Goal: Task Accomplishment & Management: Complete application form

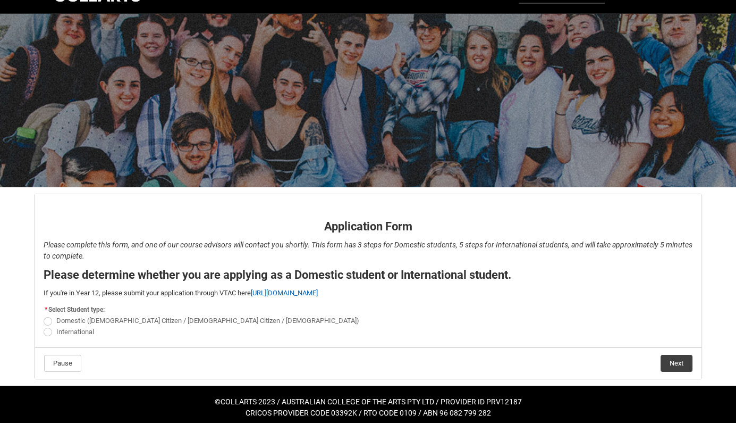
scroll to position [30, 0]
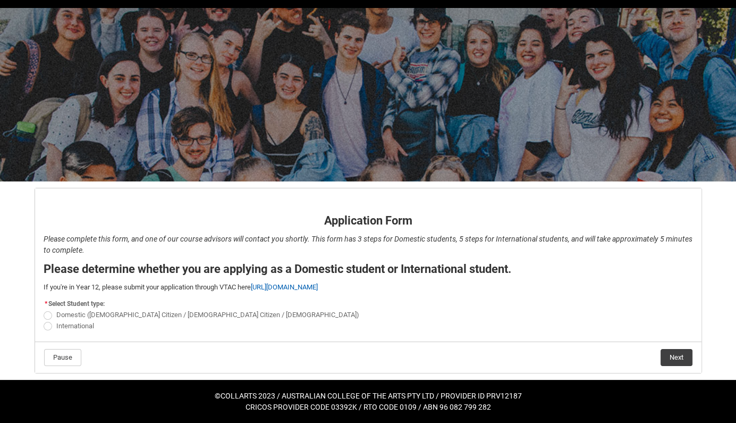
click at [69, 316] on span "Domestic (Australian Citizen / New Zealand Citizen / Permanent Resident)" at bounding box center [207, 314] width 303 height 8
click at [44, 309] on input "Domestic (Australian Citizen / New Zealand Citizen / Permanent Resident)" at bounding box center [43, 309] width 1 height 1
radio input "true"
click at [674, 364] on button "Next" at bounding box center [677, 357] width 32 height 17
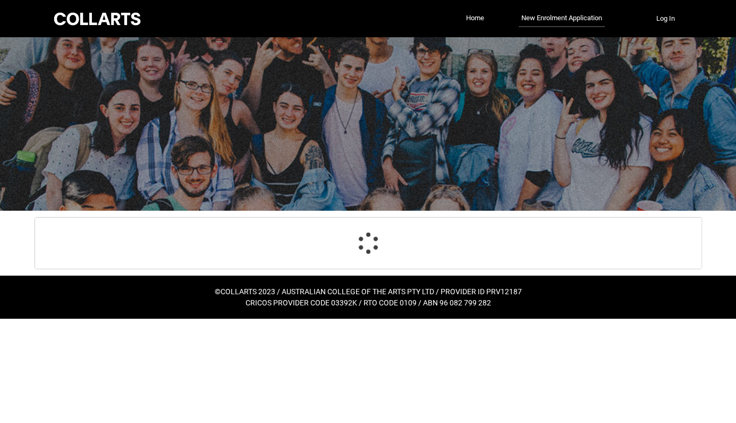
scroll to position [111, 0]
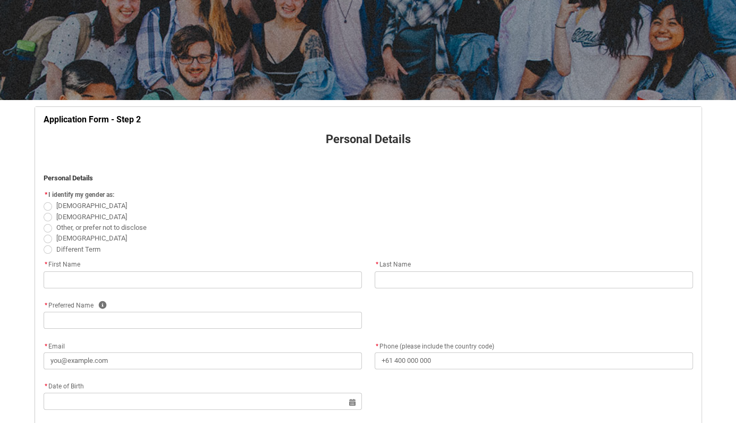
click at [58, 214] on span "[DEMOGRAPHIC_DATA]" at bounding box center [93, 215] width 75 height 10
click at [44, 211] on input "[DEMOGRAPHIC_DATA]" at bounding box center [43, 210] width 1 height 1
radio input "true"
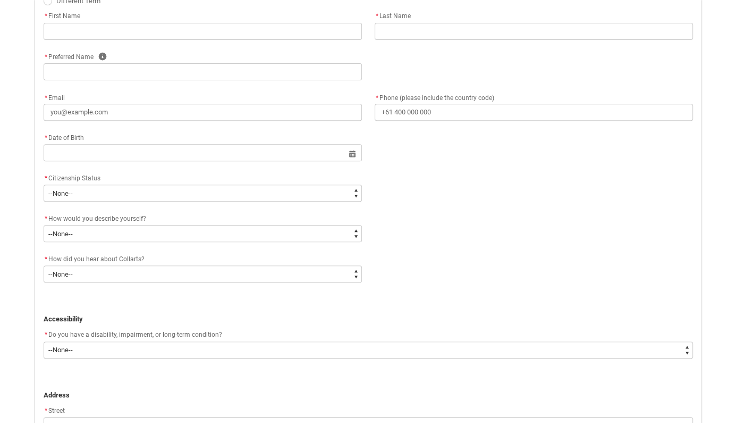
scroll to position [340, 0]
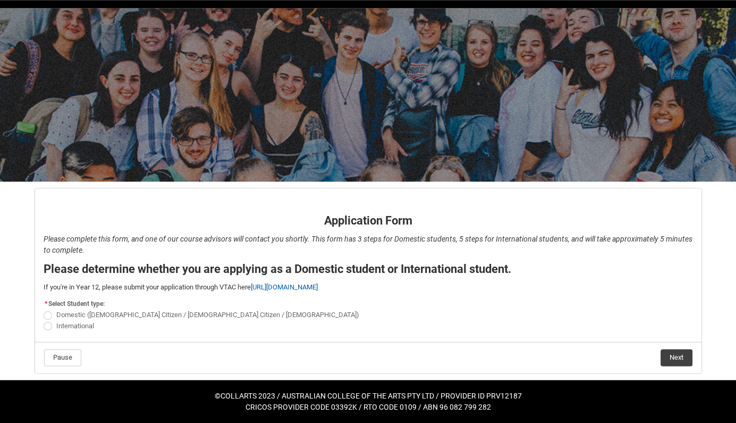
scroll to position [30, 0]
click at [63, 310] on span "Domestic (Australian Citizen / New Zealand Citizen / Permanent Resident)" at bounding box center [207, 314] width 303 height 8
click at [44, 309] on input "Domestic (Australian Citizen / New Zealand Citizen / Permanent Resident)" at bounding box center [43, 309] width 1 height 1
radio input "true"
click at [680, 364] on button "Next" at bounding box center [677, 357] width 32 height 17
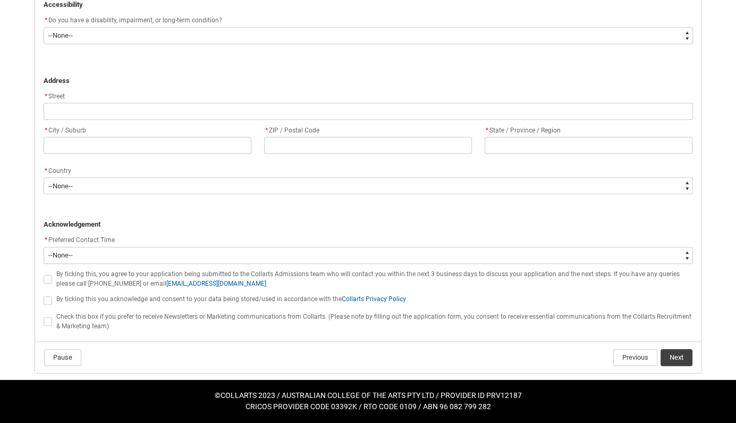
scroll to position [677, 0]
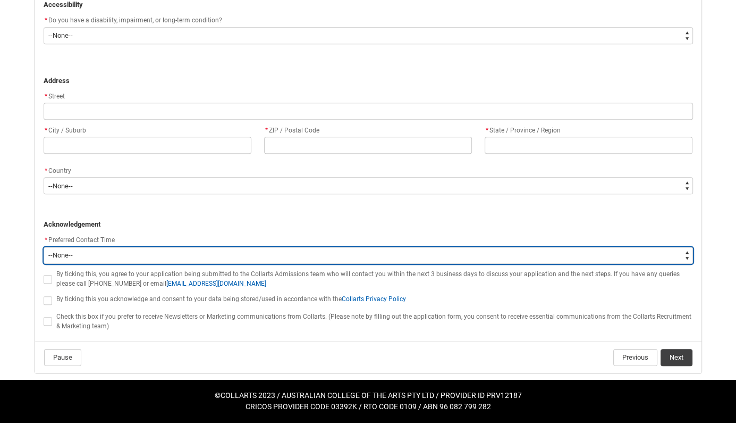
click at [44, 247] on select "--None-- Morning (9:00AM-12:00PM) Afternoon (12:00PM-5:00PM)" at bounding box center [369, 255] width 650 height 17
click option "--None--" at bounding box center [0, 0] width 0 height 0
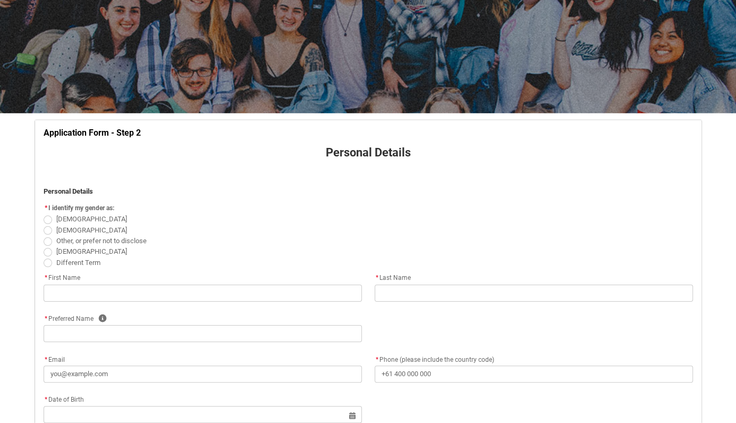
scroll to position [112, 0]
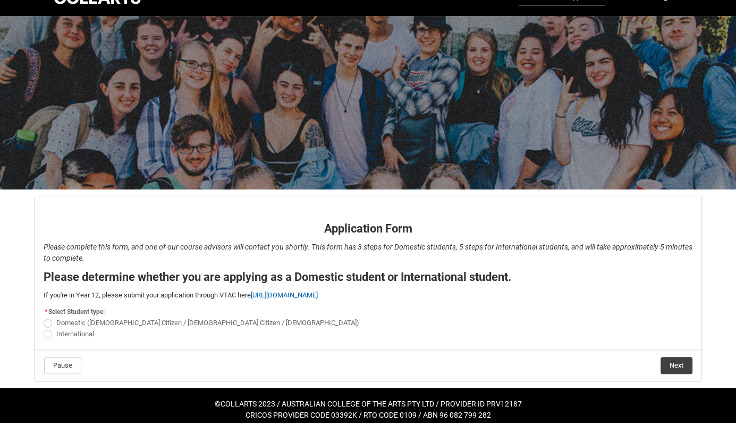
scroll to position [30, 0]
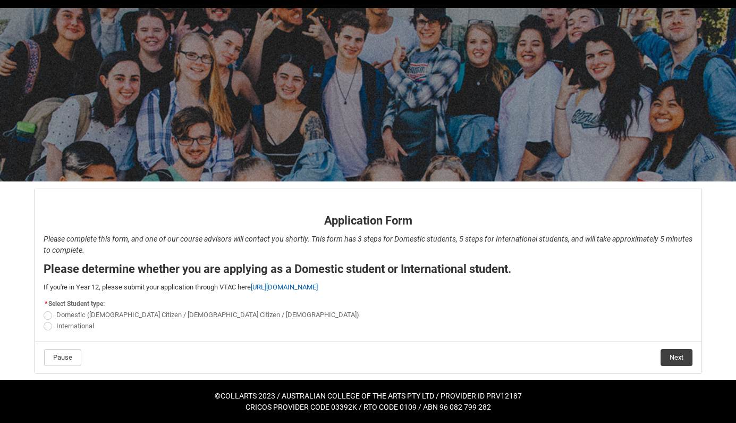
click at [74, 315] on span "Domestic ([DEMOGRAPHIC_DATA] Citizen / [DEMOGRAPHIC_DATA] Citizen / [DEMOGRAPHI…" at bounding box center [207, 314] width 303 height 8
click at [44, 309] on input "Domestic ([DEMOGRAPHIC_DATA] Citizen / [DEMOGRAPHIC_DATA] Citizen / [DEMOGRAPHI…" at bounding box center [43, 309] width 1 height 1
radio input "true"
click at [677, 361] on button "Next" at bounding box center [677, 357] width 32 height 17
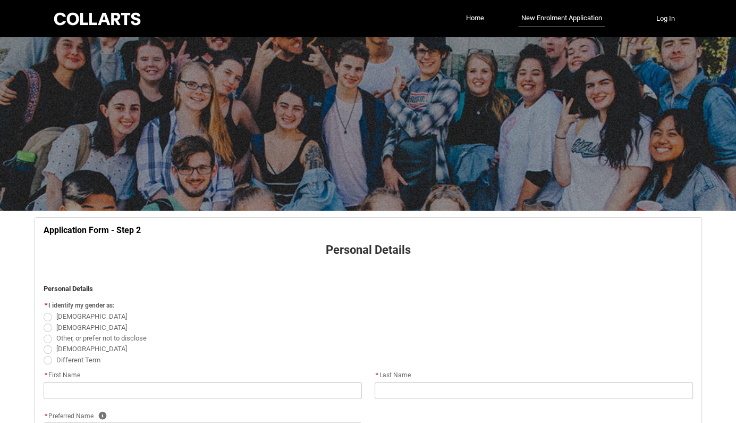
scroll to position [111, 0]
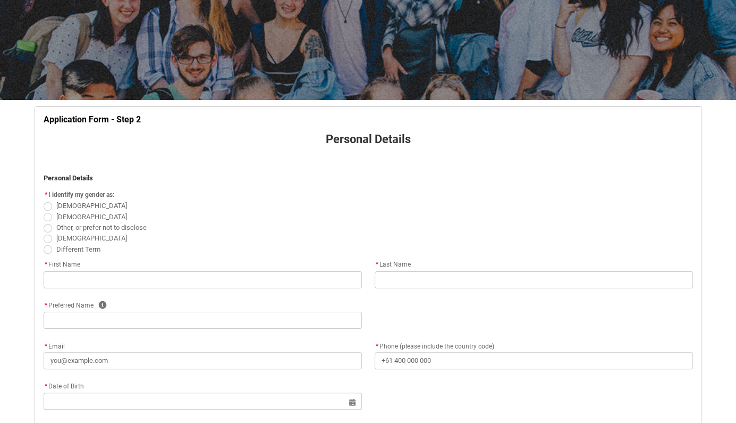
click at [54, 218] on label "[DEMOGRAPHIC_DATA]" at bounding box center [88, 216] width 88 height 8
click at [44, 211] on input "[DEMOGRAPHIC_DATA]" at bounding box center [43, 210] width 1 height 1
radio input "true"
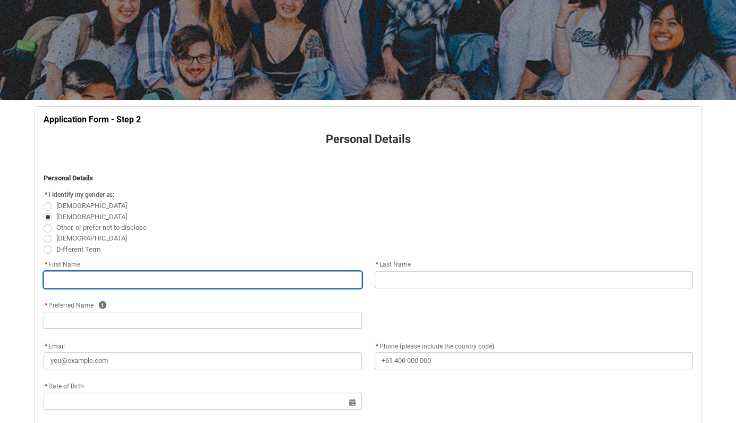
click at [99, 282] on input "REDU_Application_Form_for_Applicant flow" at bounding box center [203, 279] width 318 height 17
type lightning-primitive-input-simple "L"
type input "L"
type lightning-primitive-input-simple "Lu"
type input "Lu"
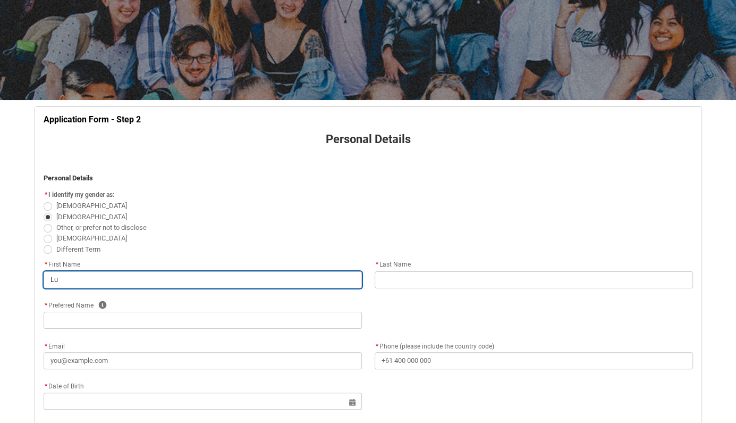
type lightning-primitive-input-simple "Luk"
type input "Luk"
type lightning-primitive-input-simple "[PERSON_NAME]"
type input "[PERSON_NAME]"
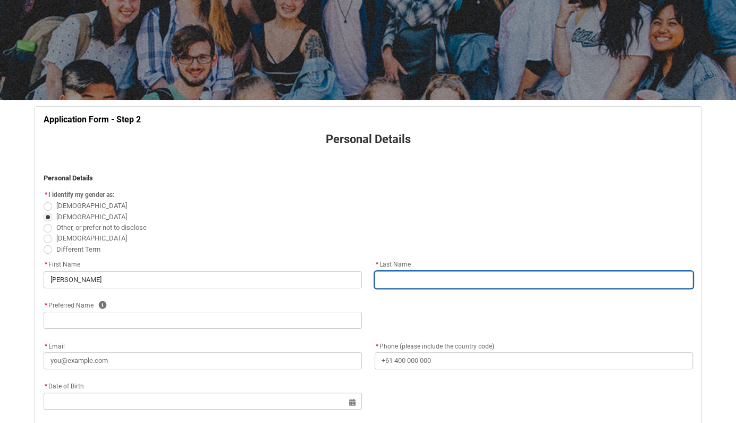
click at [392, 282] on input "REDU_Application_Form_for_Applicant flow" at bounding box center [534, 279] width 318 height 17
type lightning-primitive-input-simple "P"
type input "P"
type lightning-primitive-input-simple "Pe"
type input "Pe"
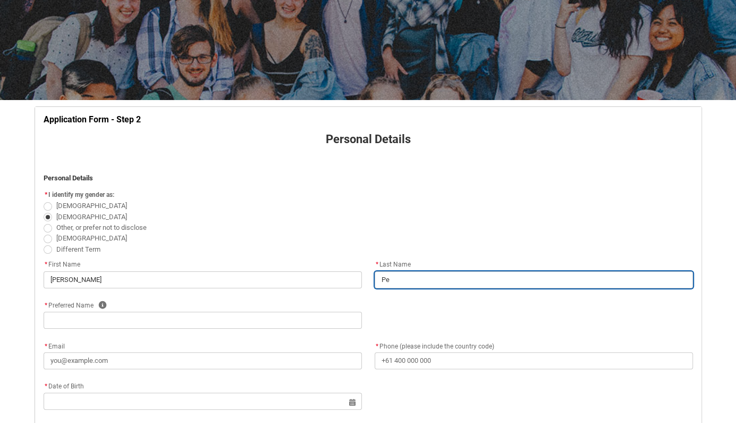
type lightning-primitive-input-simple "Per"
type input "Per"
type lightning-primitive-input-simple "Perr"
type input "Perr"
type lightning-primitive-input-simple "Perre"
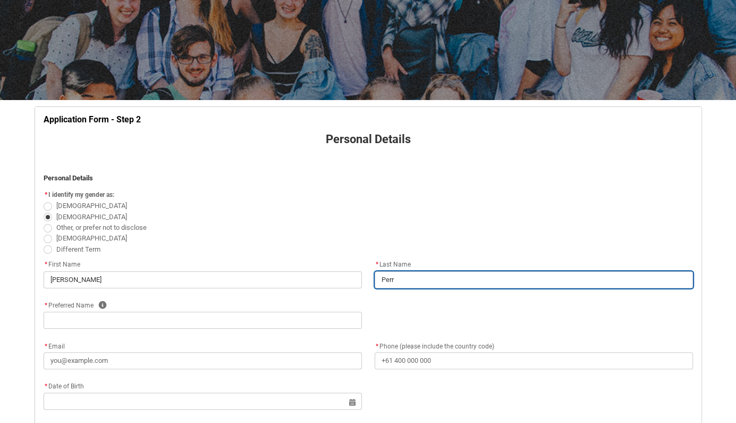
type input "Perre"
type lightning-primitive-input-simple "Perret"
type input "Perret"
type lightning-primitive-input-simple "[PERSON_NAME]"
type input "[PERSON_NAME]"
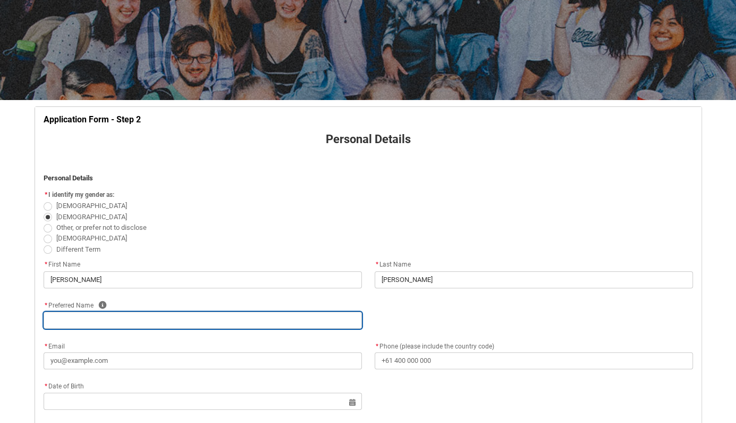
click at [126, 328] on input "REDU_Application_Form_for_Applicant flow" at bounding box center [203, 319] width 318 height 17
type lightning-primitive-input-simple "L"
type input "L"
type lightning-primitive-input-simple "Lu"
type input "Lu"
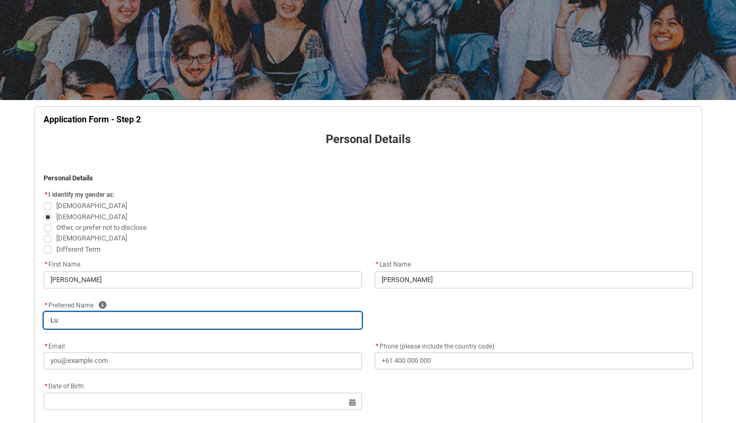
type lightning-primitive-input-simple "Luk"
type input "Luk"
type lightning-primitive-input-simple "[PERSON_NAME]"
type input "[PERSON_NAME]"
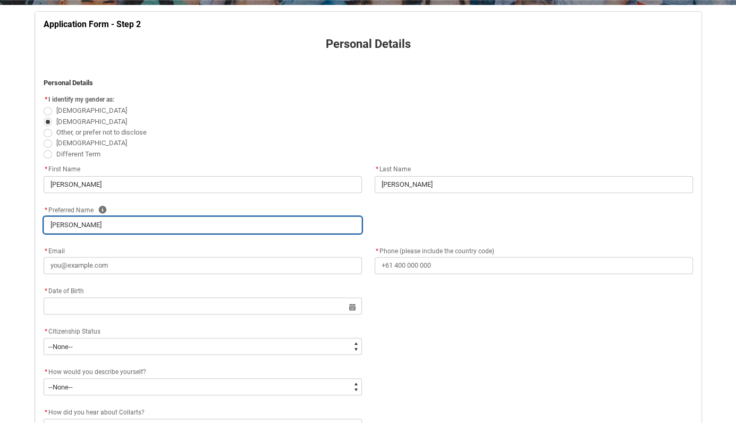
scroll to position [223, 0]
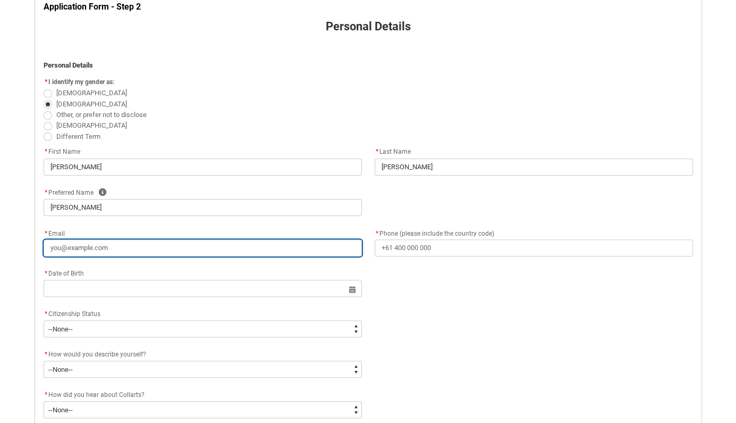
click at [120, 256] on input "* Email" at bounding box center [203, 247] width 318 height 17
type lightning-primitive-input-simple "l"
type input "l"
type lightning-primitive-input-simple "lu"
type input "lu"
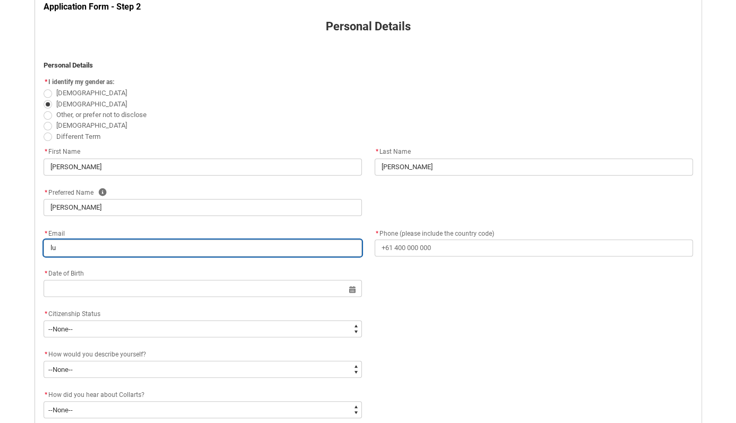
type lightning-primitive-input-simple "luk"
type input "luk"
type lightning-primitive-input-simple "luke"
type input "luke"
type lightning-primitive-input-simple "luke."
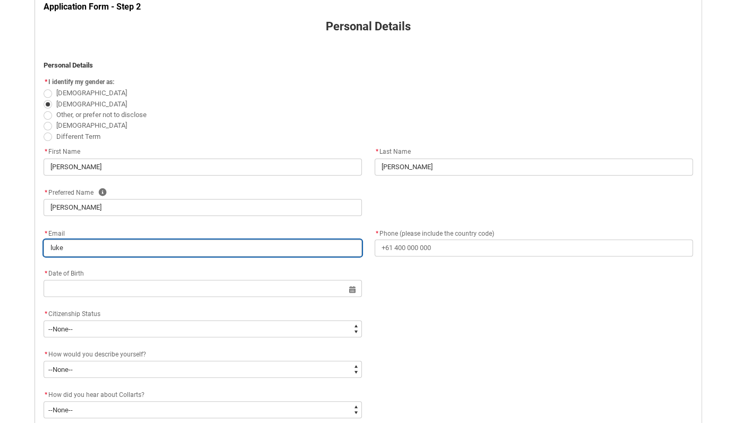
type input "luke."
type lightning-primitive-input-simple "luke.p"
type input "luke.p"
type lightning-primitive-input-simple "[DOMAIN_NAME]"
type input "[DOMAIN_NAME]"
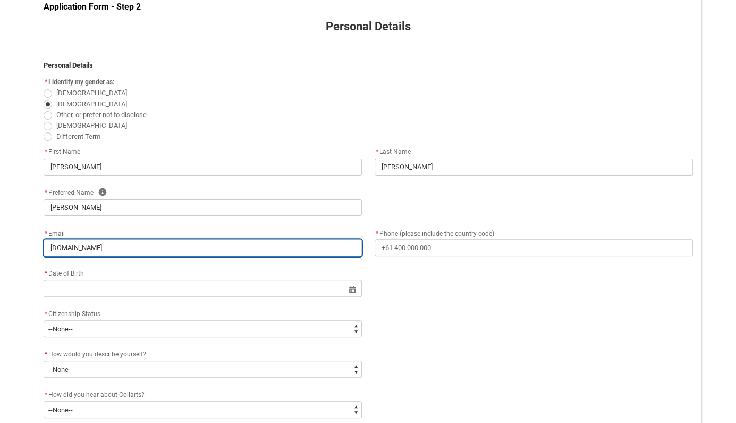
type lightning-primitive-input-simple "luke.per"
type input "luke.per"
type lightning-primitive-input-simple "luke.perr"
type input "luke.perr"
type lightning-primitive-input-simple "luke.perre"
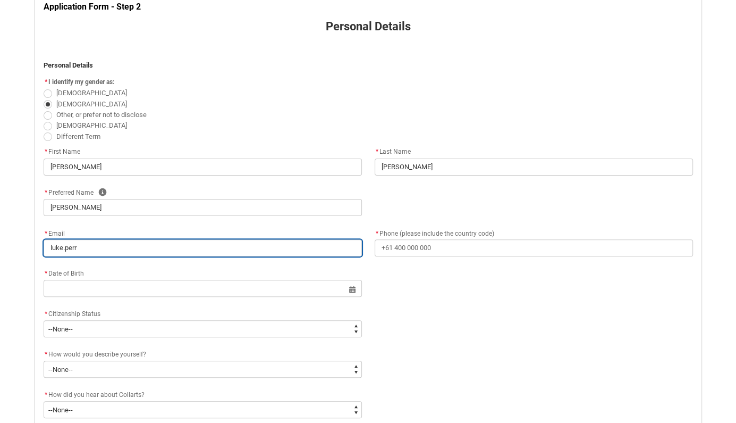
type input "luke.perre"
type lightning-primitive-input-simple "luke.perret"
type input "luke.perret"
type lightning-primitive-input-simple "luke.[PERSON_NAME]"
type input "luke.[PERSON_NAME]"
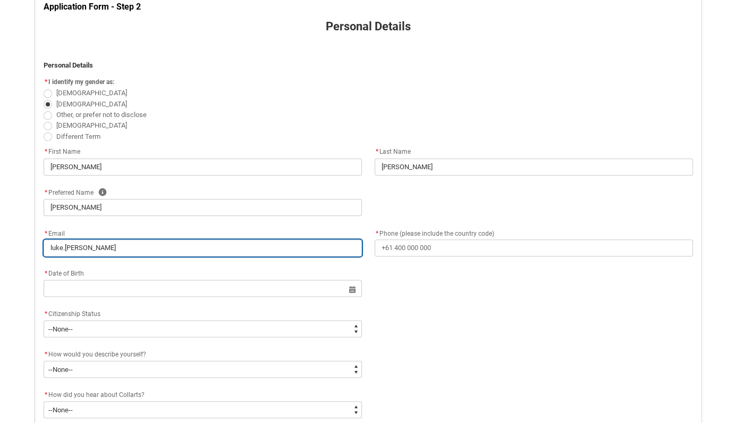
type lightning-primitive-input-simple "luke.perrett0"
type input "luke.perrett0"
type lightning-primitive-input-simple "luke.perrett00"
type input "luke.perrett00"
type lightning-primitive-input-simple "luke.perrett001"
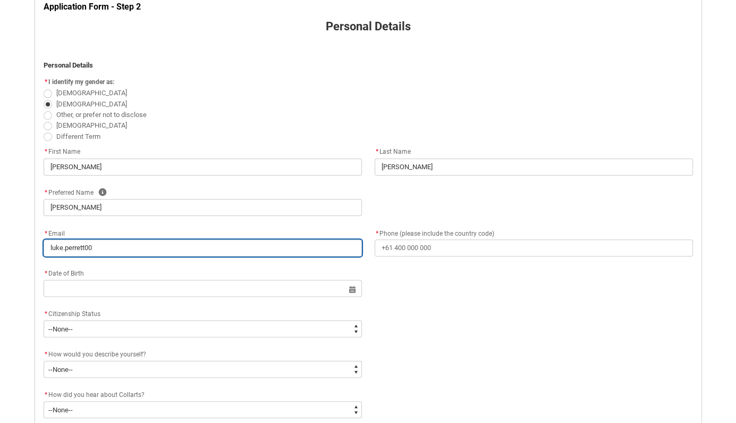
type input "luke.perrett001"
type lightning-primitive-input-simple "luke.perrett001@"
type input "luke.perrett001@"
type lightning-primitive-input-simple "luke.perrett001@g"
type input "luke.perrett001@g"
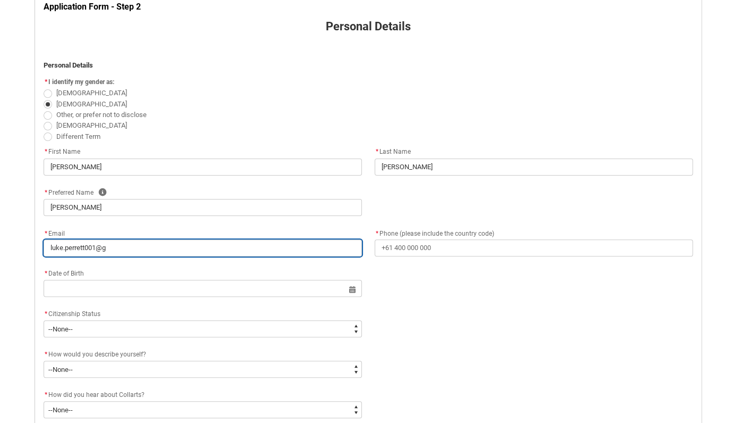
type lightning-primitive-input-simple "luke.perrett001@gm"
type input "luke.perrett001@gm"
type lightning-primitive-input-simple "luke.perrett001@gma"
type input "luke.perrett001@gma"
type lightning-primitive-input-simple "luke.perrett001@gmai"
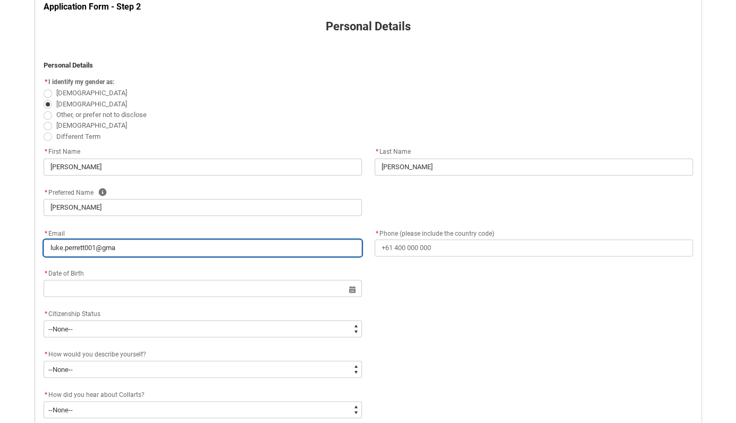
type input "luke.perrett001@gmai"
type lightning-primitive-input-simple "[EMAIL_ADDRESS]"
type input "[EMAIL_ADDRESS]"
type lightning-primitive-input-simple "[EMAIL_ADDRESS]."
type input "[EMAIL_ADDRESS]."
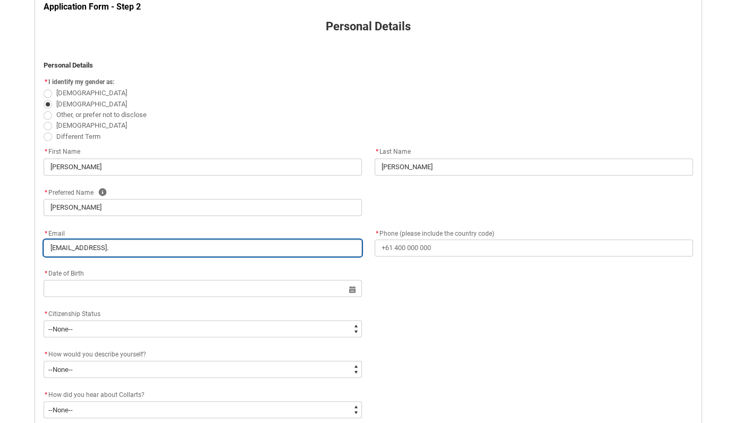
type lightning-primitive-input-simple "luke.perrett001@gmail.c"
type input "luke.perrett001@gmail.c"
type lightning-primitive-input-simple "[EMAIL_ADDRESS][DOMAIN_NAME]"
type input "[EMAIL_ADDRESS][DOMAIN_NAME]"
type lightning-primitive-input-simple "[EMAIL_ADDRESS][DOMAIN_NAME]"
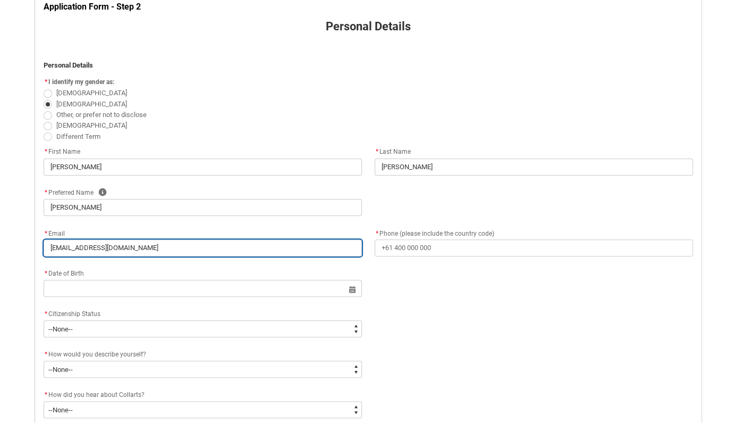
type input "[EMAIL_ADDRESS][DOMAIN_NAME]"
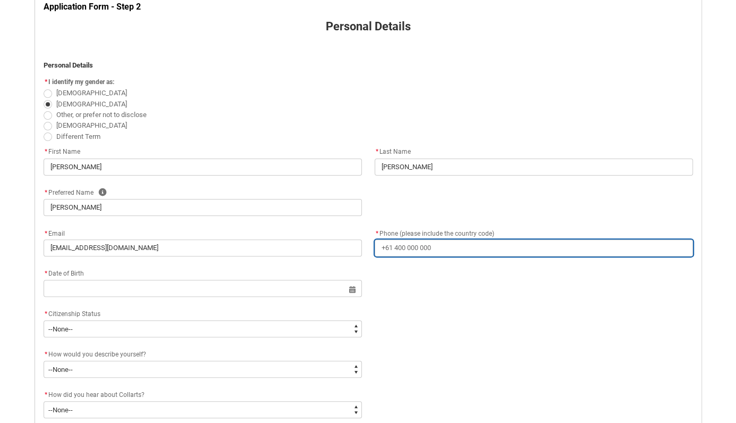
click at [450, 252] on input "* Phone (please include the country code)" at bounding box center [534, 247] width 318 height 17
type lightning-primitive-input-simple "0"
type input "0"
type lightning-primitive-input-simple "04"
type input "04"
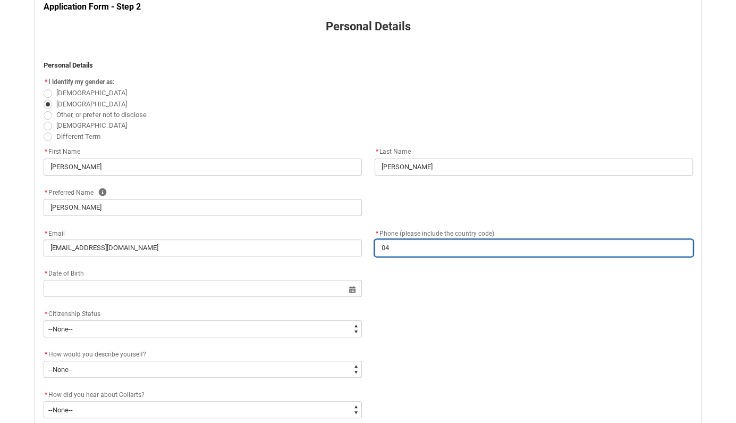
type lightning-primitive-input-simple "047"
type input "047"
type lightning-primitive-input-simple "0475"
type input "0475"
type lightning-primitive-input-simple "04752"
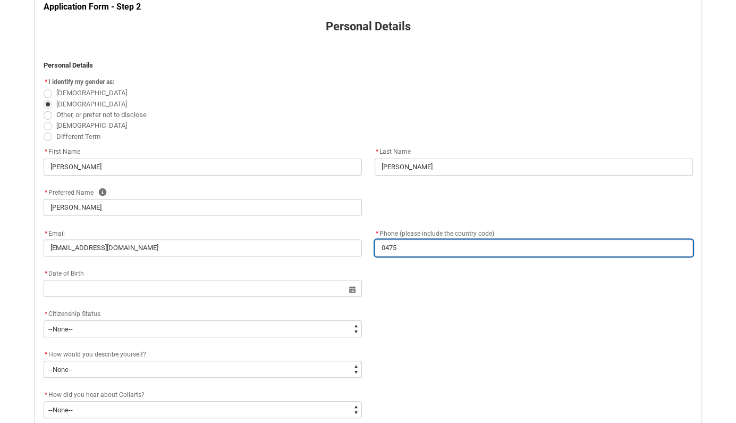
type input "04752"
type lightning-primitive-input-simple "047523"
type input "047523"
type lightning-primitive-input-simple "0475236"
type input "0475236"
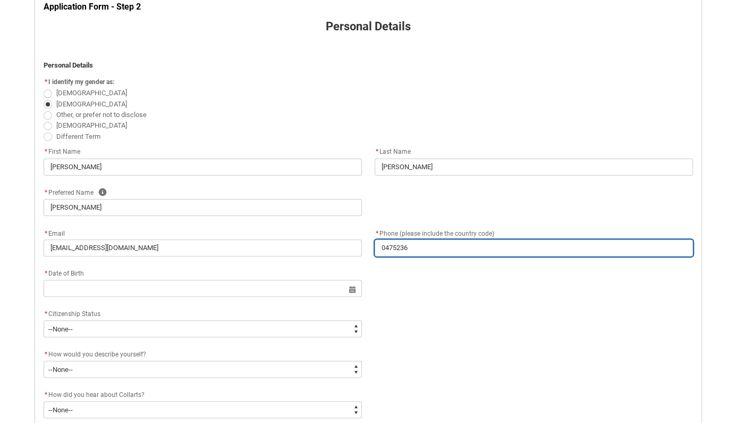
type lightning-primitive-input-simple "04752366"
type input "04752366"
type lightning-primitive-input-simple "047523662"
type input "047523662"
type lightning-primitive-input-simple "0475236629"
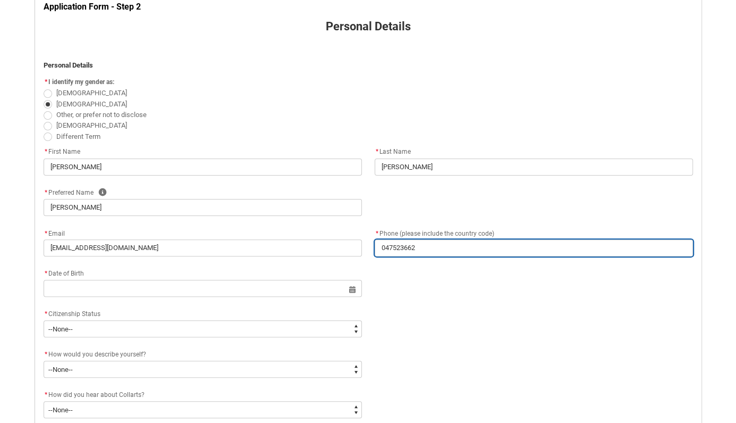
type input "0475236629"
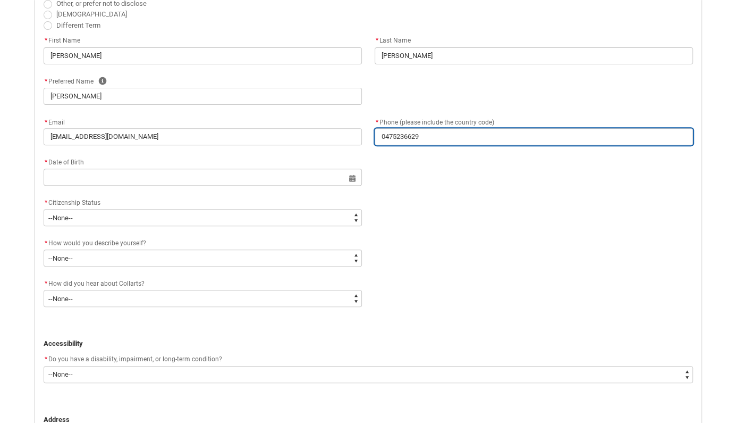
scroll to position [335, 0]
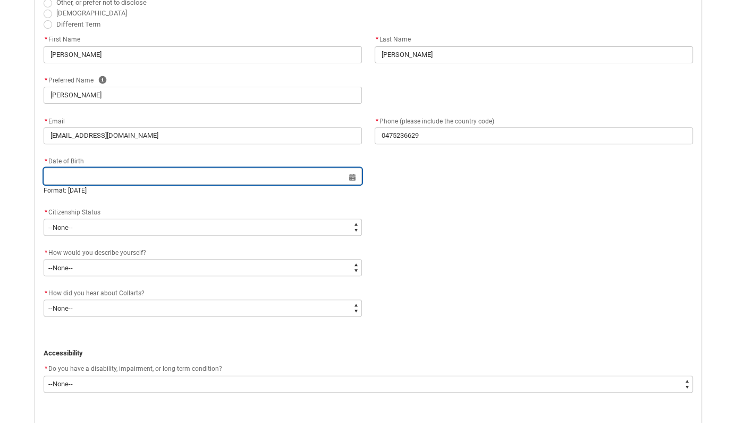
click at [67, 184] on input "REDU_Application_Form_for_Applicant flow" at bounding box center [203, 175] width 318 height 17
select select "2025"
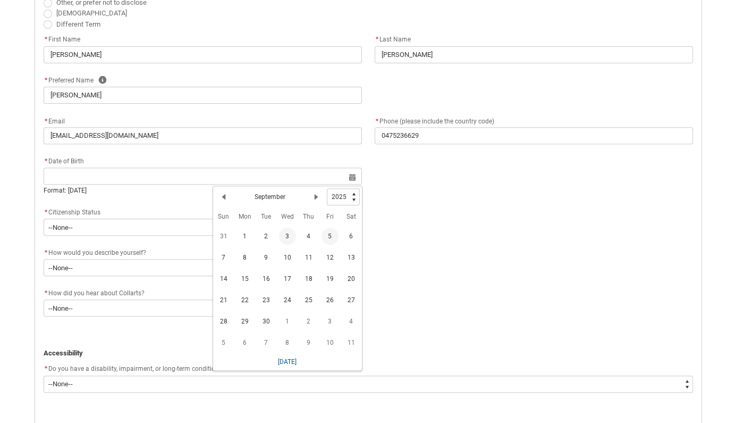
click at [288, 247] on td "3" at bounding box center [287, 235] width 21 height 21
click at [286, 237] on span "3" at bounding box center [287, 235] width 17 height 17
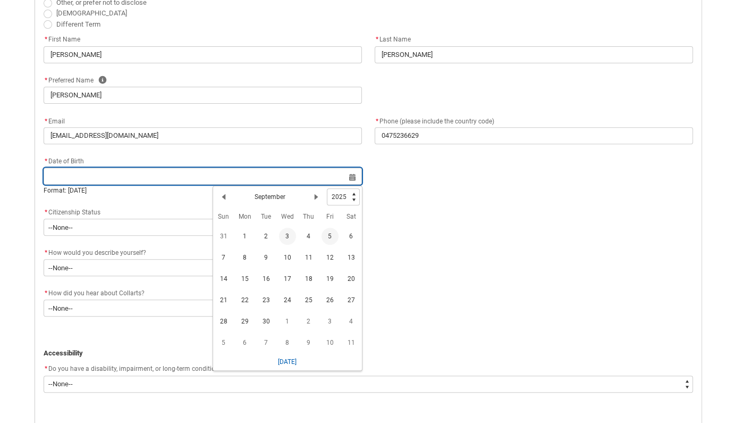
type lightning-datepicker "[DATE]"
type lightning-input "[DATE]"
type input "[DATE]"
click at [235, 184] on input "[DATE]" at bounding box center [203, 175] width 318 height 17
select select "2025"
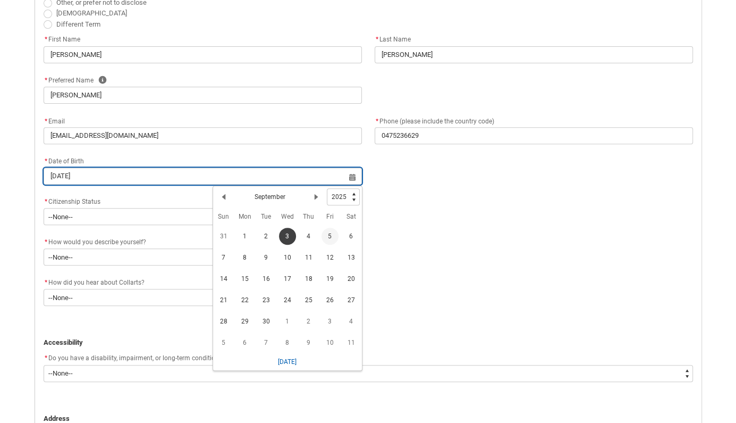
click at [147, 179] on input "[DATE]" at bounding box center [203, 175] width 318 height 17
type input "[DATE]"
type lightning-datepicker "[DATE]"
type lightning-input "[DATE]"
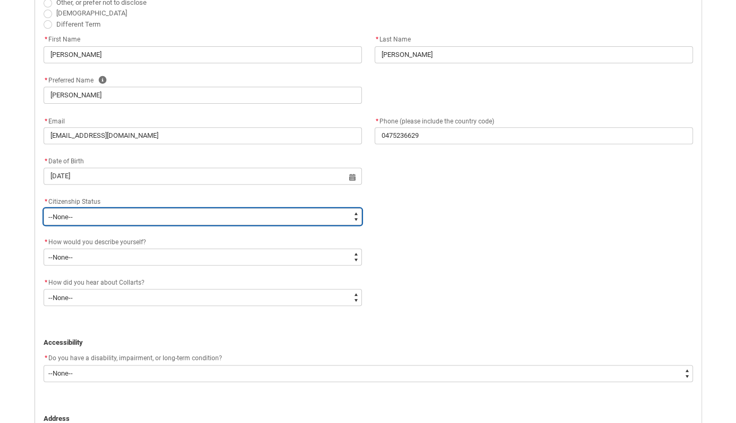
click at [44, 208] on select "--None-- [DEMOGRAPHIC_DATA] Humanitarian Visa [DEMOGRAPHIC_DATA] citizen Other …" at bounding box center [203, 216] width 318 height 17
type lightning-select "Citizenship.1"
click option "[DEMOGRAPHIC_DATA] Citizen" at bounding box center [0, 0] width 0 height 0
select select "Citizenship.1"
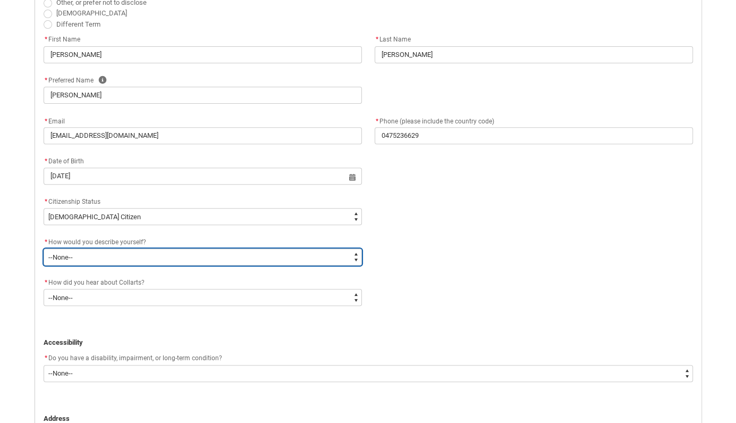
click at [44, 248] on select "--None-- I'm currently in Year 12 and planning what I'll do after school I've c…" at bounding box center [203, 256] width 318 height 17
type lightning-select "HSLC_Domestic_d"
click option "I'm looking for a career change" at bounding box center [0, 0] width 0 height 0
select select "HSLC_Domestic_d"
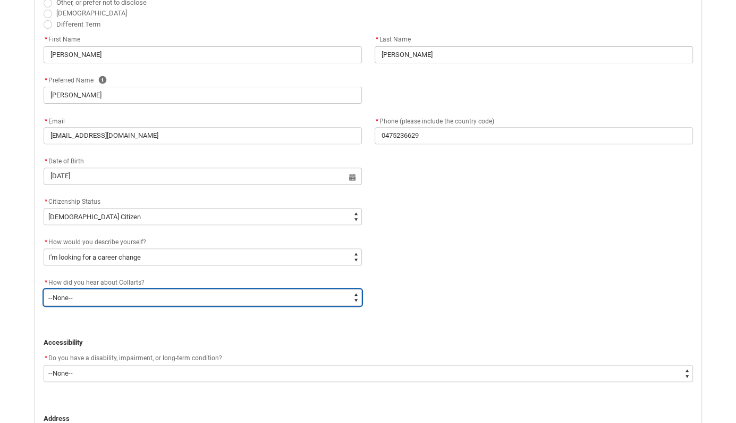
click at [44, 289] on select "--None-- Advertising - Facebook Advertising - Google Advertising - Instagram Ad…" at bounding box center [203, 297] width 318 height 17
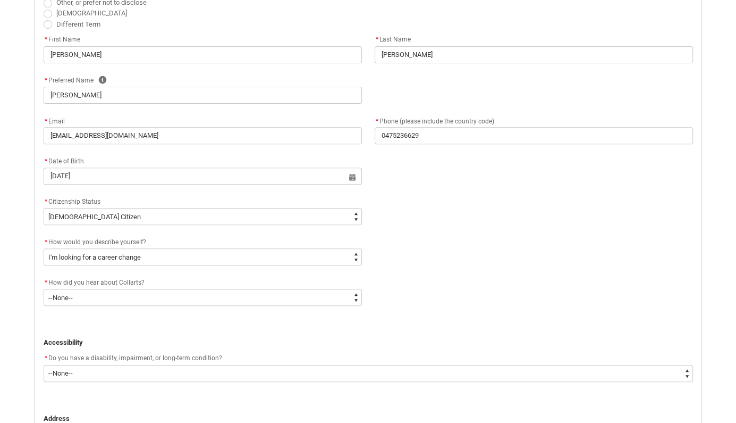
click at [166, 338] on p "REDU_Application_Form_for_Applicant flow" at bounding box center [369, 332] width 650 height 11
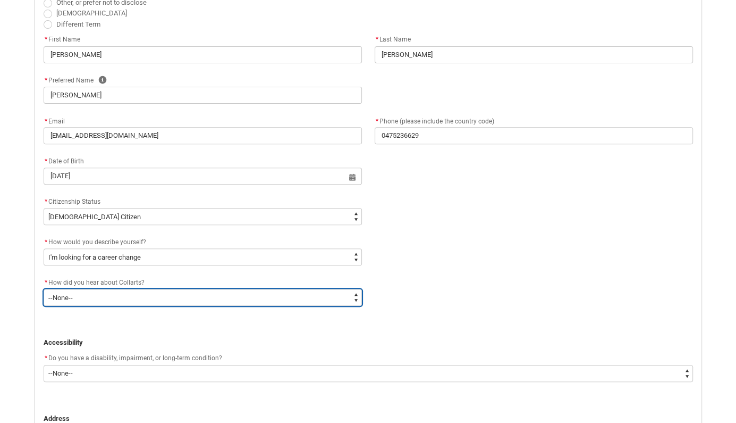
click at [44, 289] on select "--None-- Advertising - Facebook Advertising - Google Advertising - Instagram Ad…" at bounding box center [203, 297] width 318 height 17
type lightning-select "Heard_About_Collarts_Picklist.Other"
click option "Other" at bounding box center [0, 0] width 0 height 0
select select "Heard_About_Collarts_Picklist.Other"
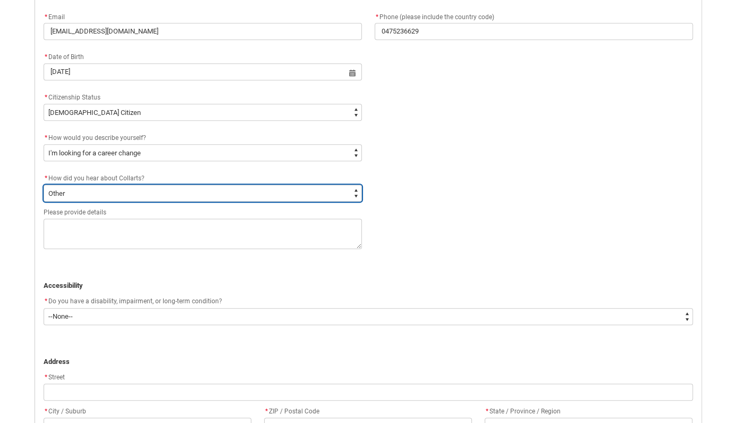
scroll to position [504, 0]
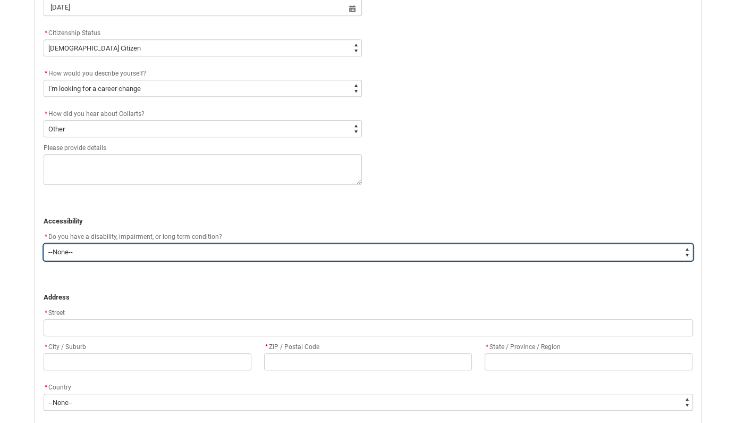
click at [44, 243] on select "--None-- Yes No" at bounding box center [369, 251] width 650 height 17
type lightning-select "No_TextChoice"
click option "No" at bounding box center [0, 0] width 0 height 0
select select "No_TextChoice"
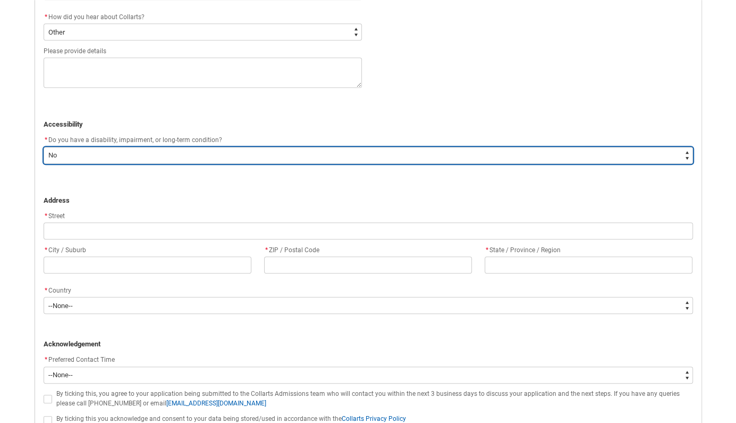
scroll to position [616, 0]
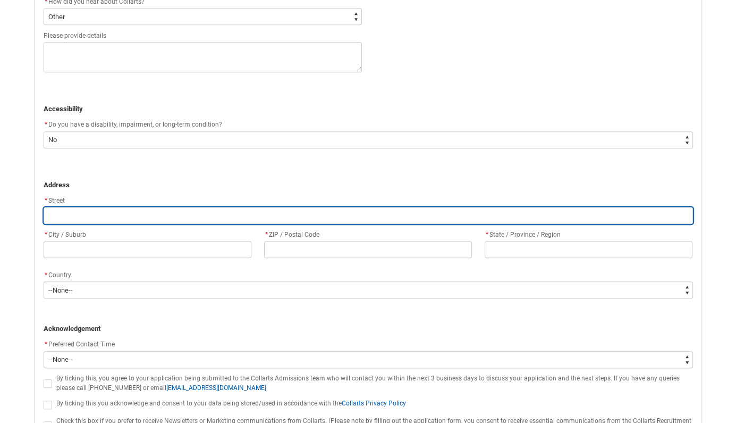
click at [114, 218] on input "REDU_Application_Form_for_Applicant flow" at bounding box center [369, 215] width 650 height 17
type lightning-primitive-input-simple "3"
type input "3"
type lightning-primitive-input-simple "3/"
type input "3/"
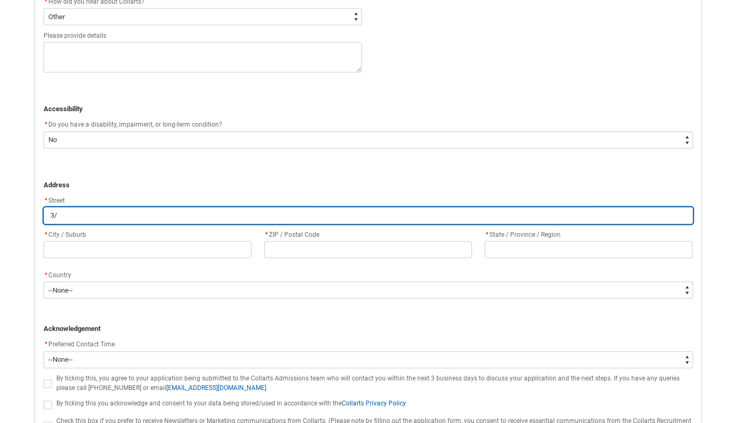
type lightning-primitive-input-simple "3/1"
type input "3/1"
type lightning-primitive-input-simple "3/14"
type input "3/14"
type lightning-primitive-input-simple "3/14"
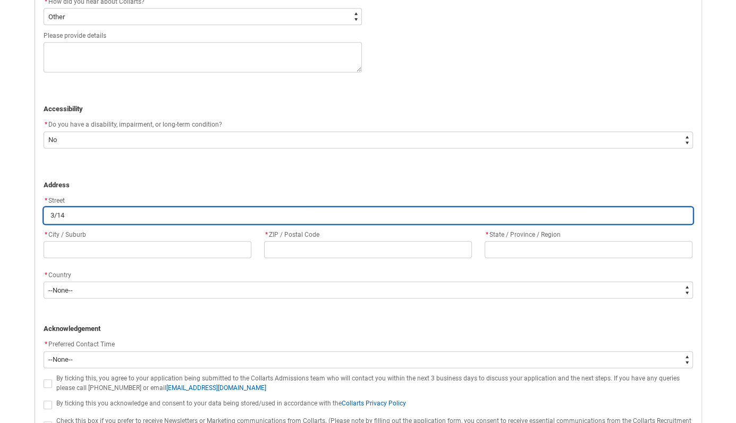
type input "3/14"
type lightning-primitive-input-simple "3/14 G"
type input "3/14 G"
type lightning-primitive-input-simple "3/14 Go"
type input "3/14 Go"
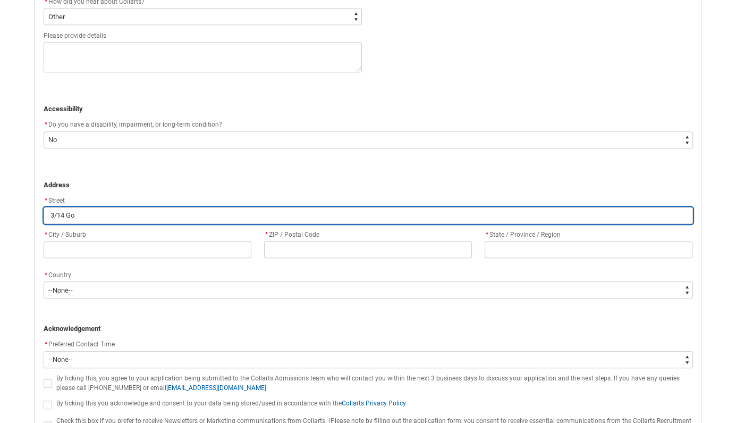
type lightning-primitive-input-simple "3/14 Gos"
type input "3/14 Gos"
type lightning-primitive-input-simple "3/14 [PERSON_NAME]"
type input "3/14 [PERSON_NAME]"
type lightning-primitive-input-simple "3/14 Gossa"
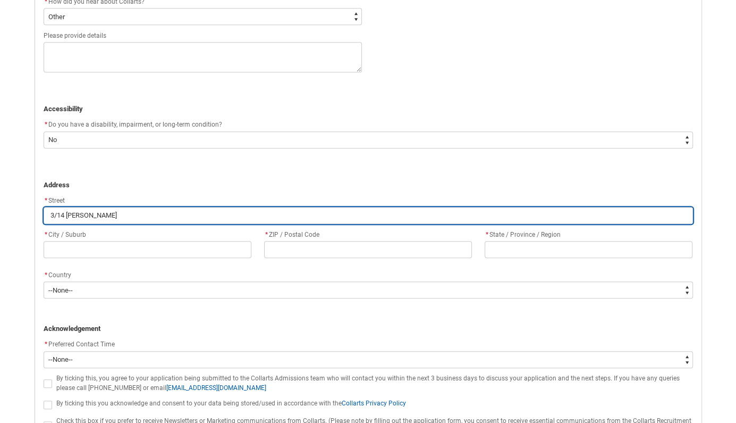
type input "3/14 Gossa"
type lightning-primitive-input-simple "3/14 Gossam"
type input "3/14 Gossam"
type lightning-primitive-input-simple "3/14 Gossame"
type input "3/14 Gossame"
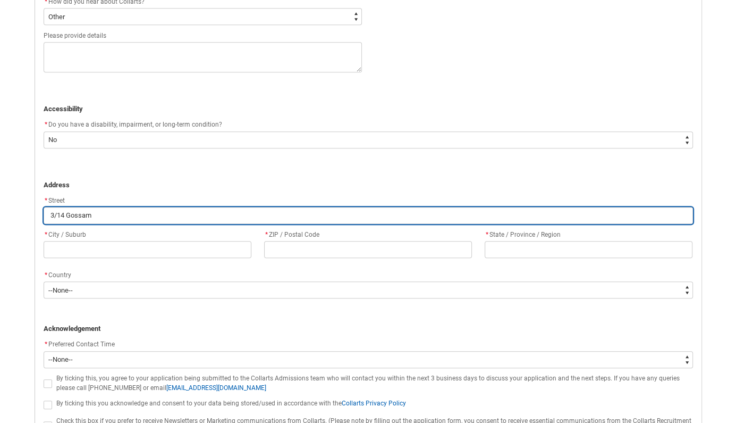
type lightning-primitive-input-simple "3/14 Gossamer"
type input "3/14 Gossamer"
type lightning-primitive-input-simple "3/14 Gossamer"
type input "3/14 Gossamer"
type lightning-primitive-input-simple "3/14 [PERSON_NAME] S"
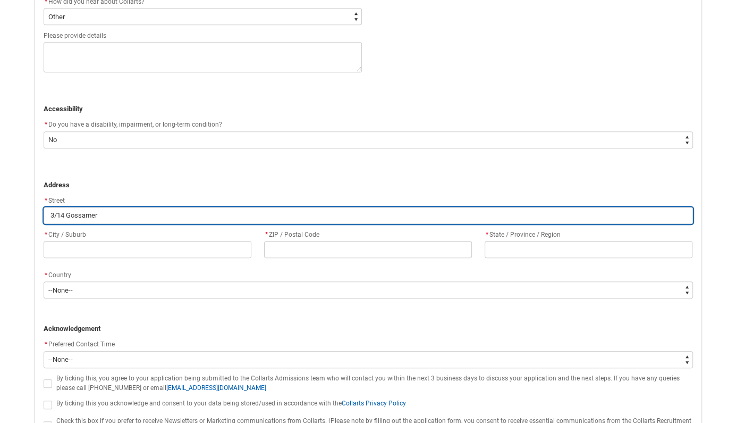
type input "3/14 [PERSON_NAME] S"
type lightning-primitive-input-simple "[STREET_ADDRESS]"
type input "[STREET_ADDRESS]"
type lightning-primitive-input-simple "3/14 Gossamer Str"
type input "3/14 Gossamer Str"
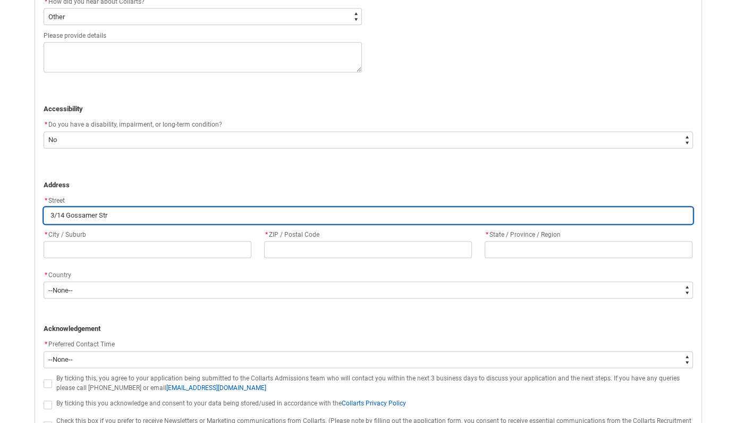
type lightning-primitive-input-simple "3/14 Gossamer Stre"
type input "3/14 Gossamer Stre"
type lightning-primitive-input-simple "3/14 Gossamer Stree"
type input "3/14 Gossamer Stree"
type lightning-primitive-input-simple "[STREET_ADDRESS]"
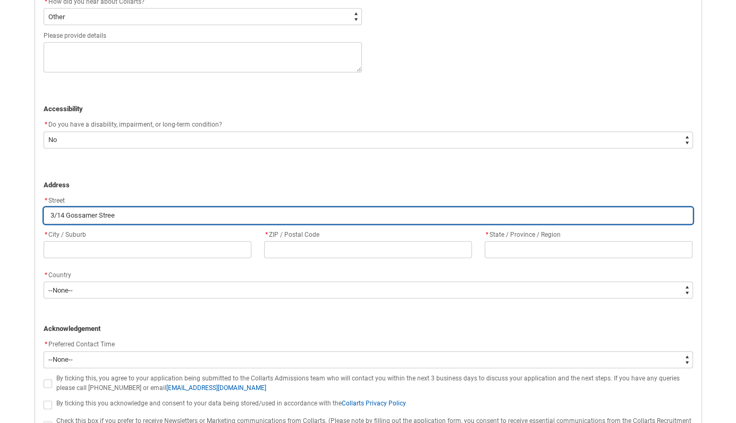
type input "[STREET_ADDRESS]"
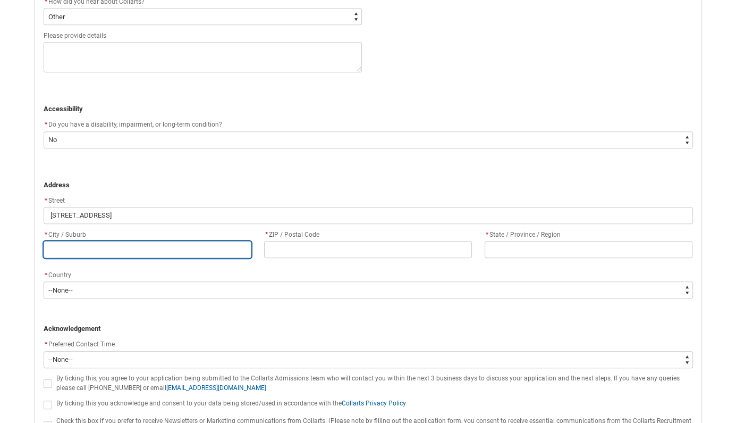
click at [75, 257] on input "REDU_Application_Form_for_Applicant flow" at bounding box center [148, 249] width 208 height 17
type lightning-primitive-input-simple "W"
type input "W"
type lightning-primitive-input-simple "We"
type input "We"
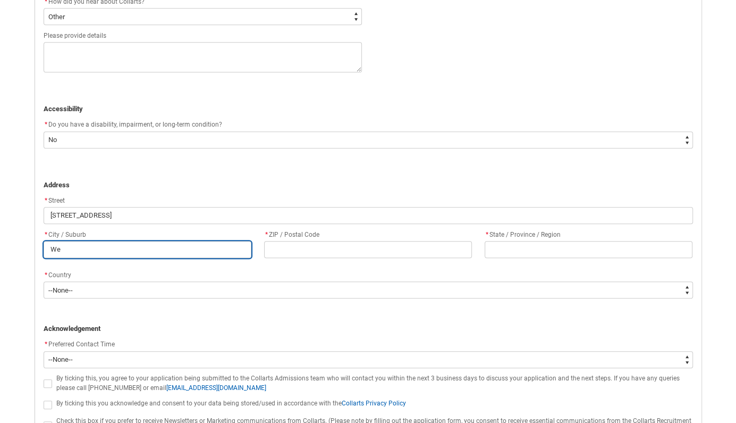
type lightning-primitive-input-simple "Wer"
type input "Wer"
type lightning-primitive-input-simple "Werr"
type input "Werr"
type lightning-primitive-input-simple "Werri"
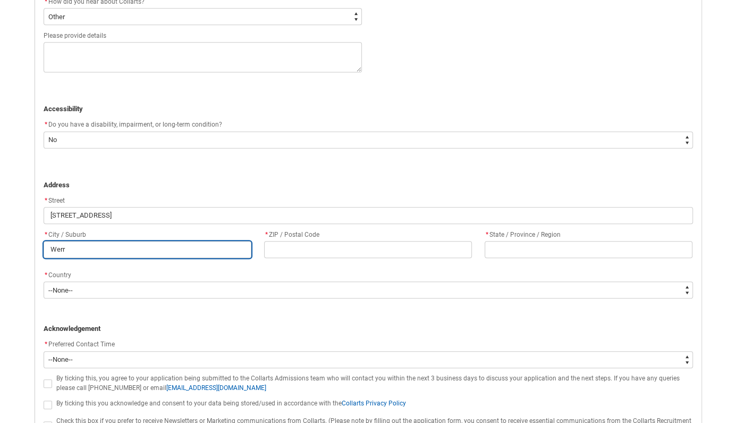
type input "Werri"
type lightning-primitive-input-simple "Werrib"
type input "Werrib"
type lightning-primitive-input-simple "Werribe"
type input "Werribe"
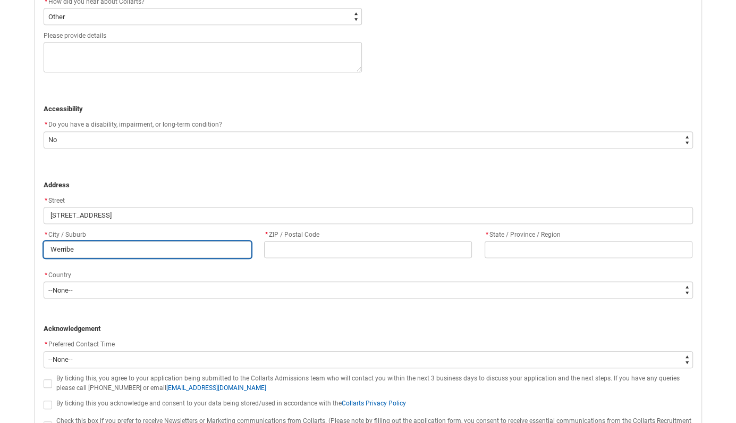
type lightning-primitive-input-simple "Werribee"
type input "Werribee"
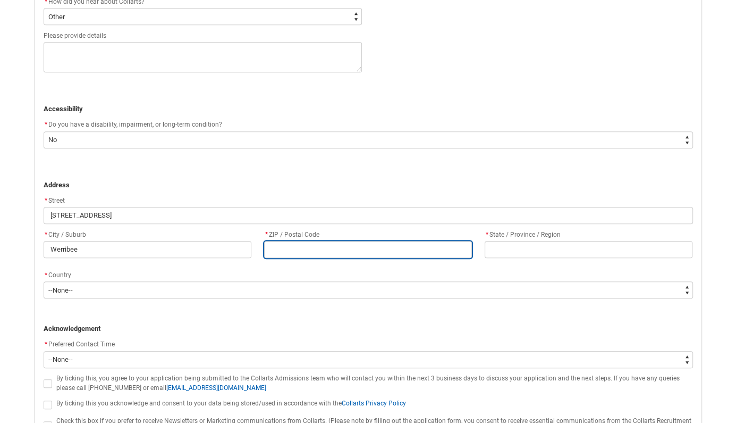
click at [305, 258] on input "REDU_Application_Form_for_Applicant flow" at bounding box center [368, 249] width 208 height 17
type lightning-primitive-input-simple "3"
type input "3"
type lightning-primitive-input-simple "30"
type input "30"
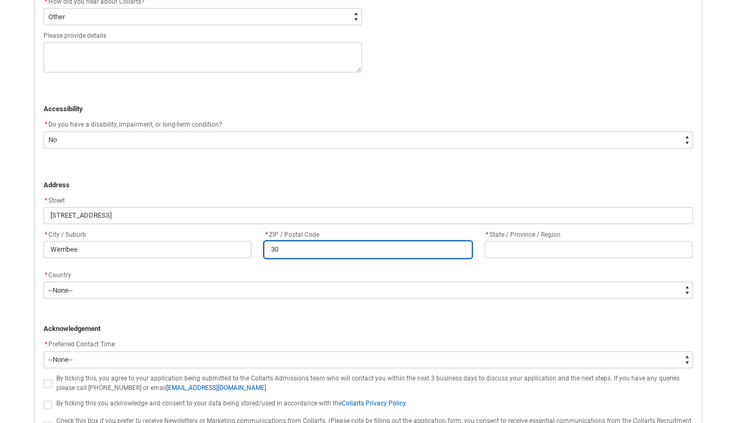
type lightning-primitive-input-simple "300"
type input "300"
type lightning-primitive-input-simple "3003"
type input "3003"
type lightning-primitive-input-simple "300"
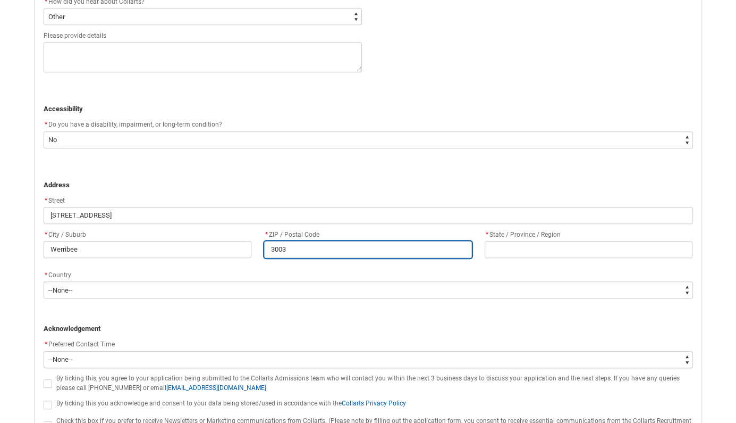
type input "300"
type lightning-primitive-input-simple "30"
type input "30"
type lightning-primitive-input-simple "303"
type input "303"
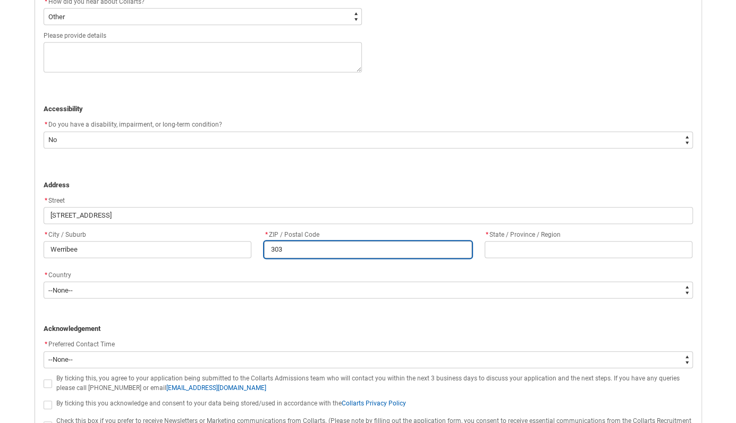
type lightning-primitive-input-simple "3030"
type input "3030"
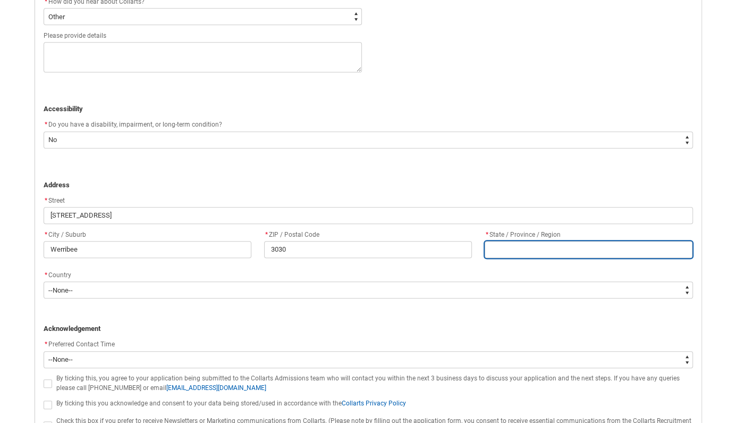
click at [577, 257] on input "REDU_Application_Form_for_Applicant flow" at bounding box center [589, 249] width 208 height 17
type lightning-primitive-input-simple "V"
type input "V"
type lightning-primitive-input-simple "VI"
type input "VI"
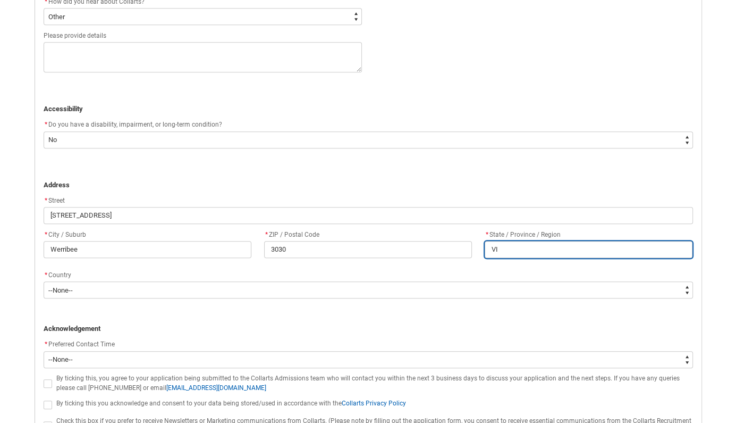
type lightning-primitive-input-simple "VIC"
type input "VIC"
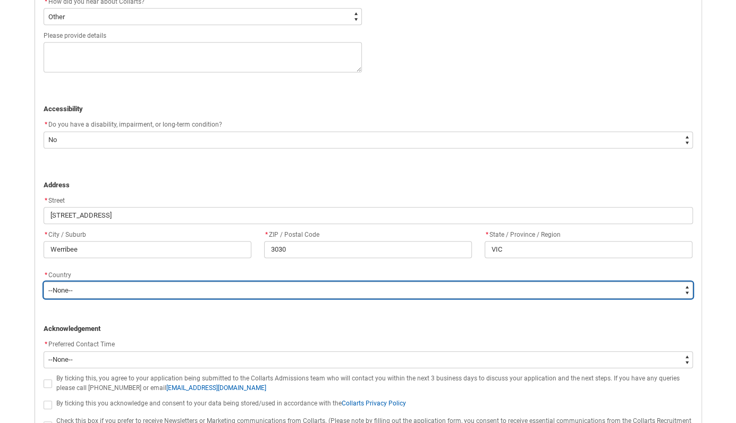
click at [44, 281] on select "--None-- [GEOGRAPHIC_DATA] ([GEOGRAPHIC_DATA]) [GEOGRAPHIC_DATA] [GEOGRAPHIC_DA…" at bounding box center [369, 289] width 650 height 17
type lightning-select "Country_Choice.1101"
click option "[GEOGRAPHIC_DATA]" at bounding box center [0, 0] width 0 height 0
select select "Country_Choice.1101"
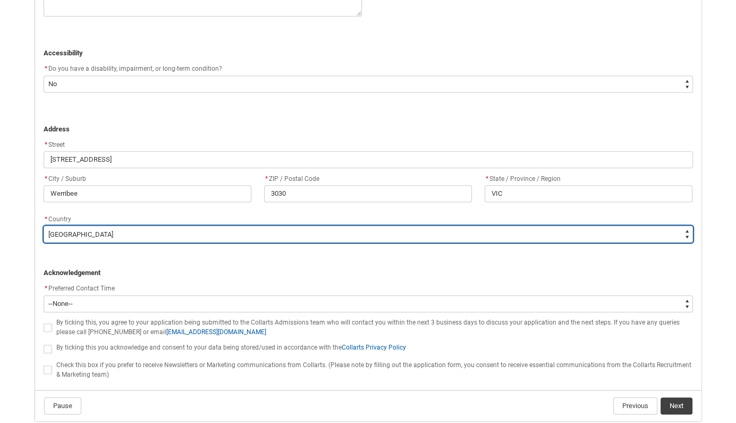
scroll to position [724, 0]
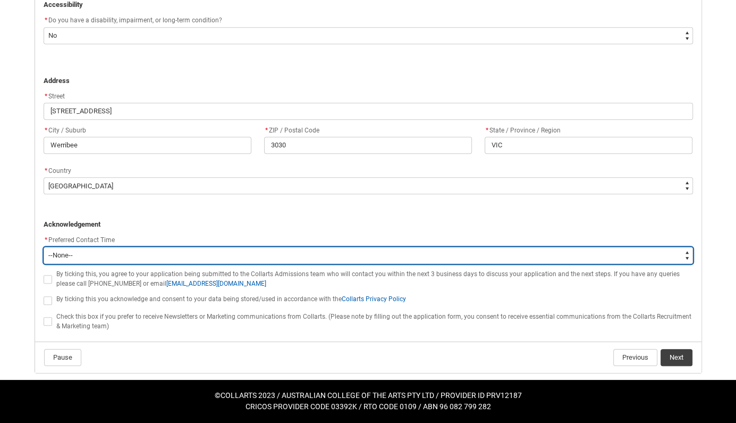
click at [44, 247] on select "--None-- Morning (9:00AM-12:00PM) Afternoon (12:00PM-5:00PM)" at bounding box center [369, 255] width 650 height 17
click at [105, 256] on select "--None-- Morning (9:00AM-12:00PM) Afternoon (12:00PM-5:00PM)" at bounding box center [369, 255] width 650 height 17
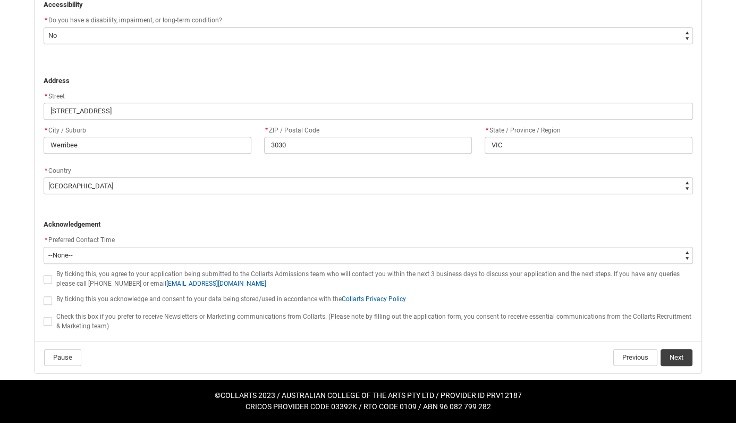
click at [50, 282] on span "REDU_Application_Form_for_Applicant flow" at bounding box center [48, 279] width 9 height 9
click at [44, 273] on input "REDU_Application_Form_for_Applicant flow" at bounding box center [43, 273] width 1 height 1
type lightning-input "true"
checkbox input "true"
click at [50, 304] on span "REDU_Application_Form_for_Applicant flow" at bounding box center [48, 300] width 9 height 9
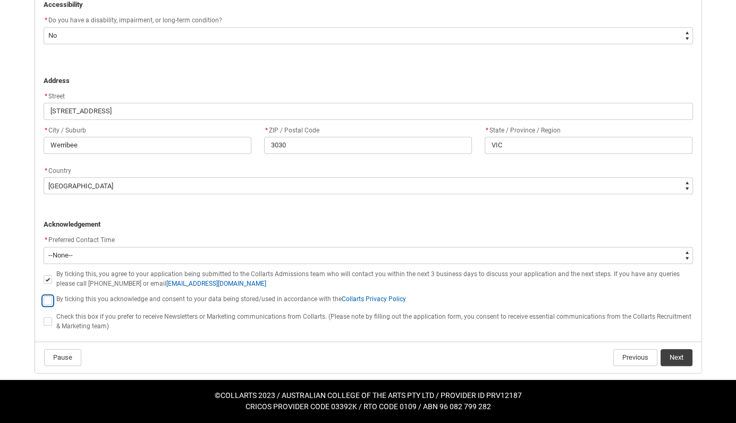
click at [44, 294] on input "REDU_Application_Form_for_Applicant flow" at bounding box center [43, 294] width 1 height 1
click at [673, 355] on button "Next" at bounding box center [677, 357] width 32 height 17
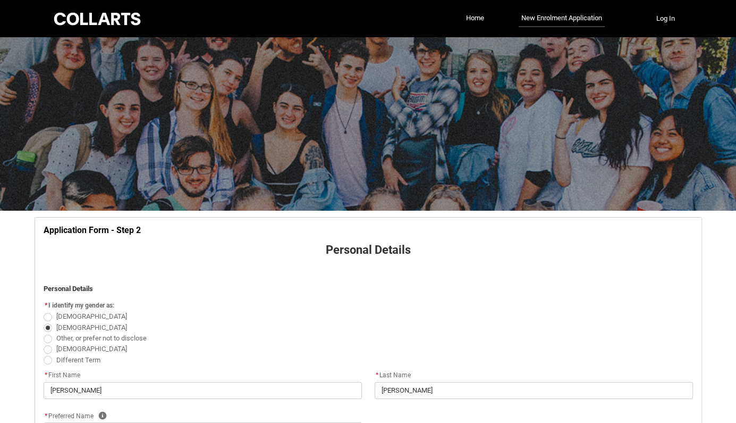
scroll to position [735, 0]
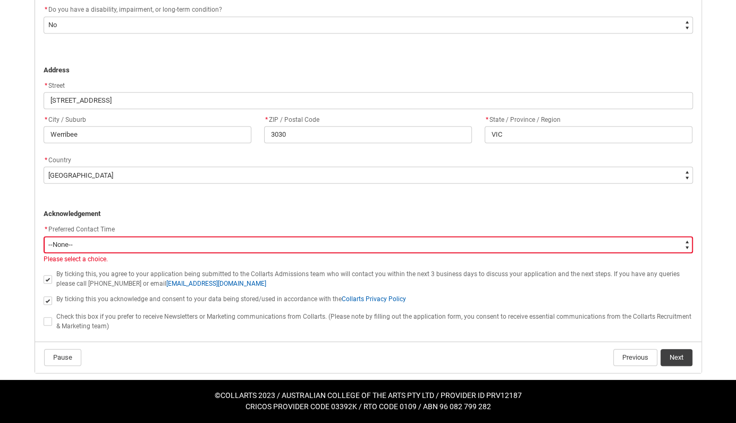
click at [44, 236] on select "--None-- Morning (9:00AM-12:00PM) Afternoon (12:00PM-5:00PM)" at bounding box center [369, 244] width 650 height 17
click option "Afternoon (12:00PM-5:00PM)" at bounding box center [0, 0] width 0 height 0
click at [675, 358] on button "Next" at bounding box center [677, 357] width 32 height 17
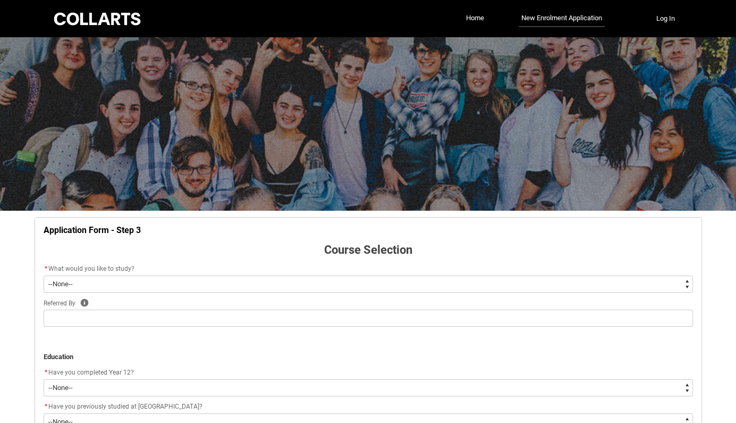
scroll to position [111, 0]
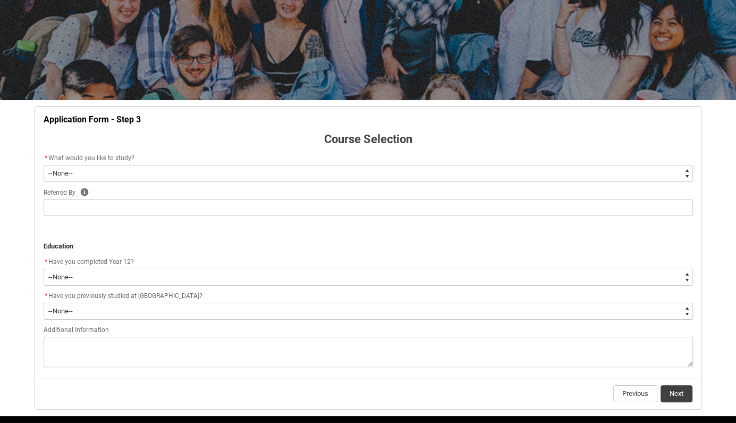
click at [44, 165] on select "--None-- Diploma Bachelor Post Graduate" at bounding box center [369, 173] width 650 height 17
click option "Diploma" at bounding box center [0, 0] width 0 height 0
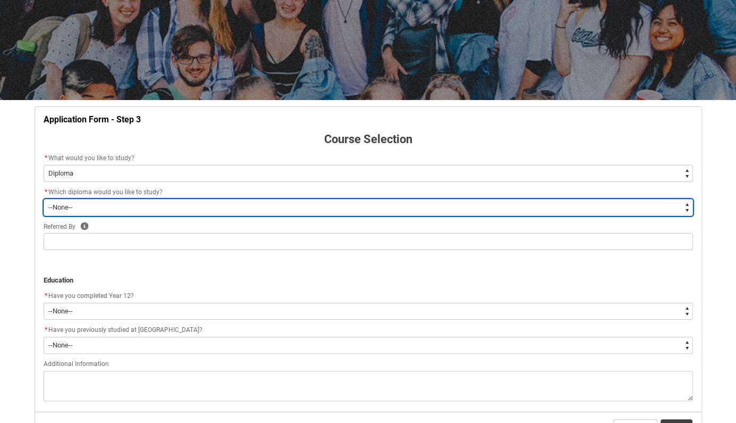
click at [44, 199] on select "--None-- Diploma of 2D Animation Diploma of Applied Business (Entertainment Man…" at bounding box center [369, 207] width 650 height 17
click option "Diploma of Graphic and Digital Design" at bounding box center [0, 0] width 0 height 0
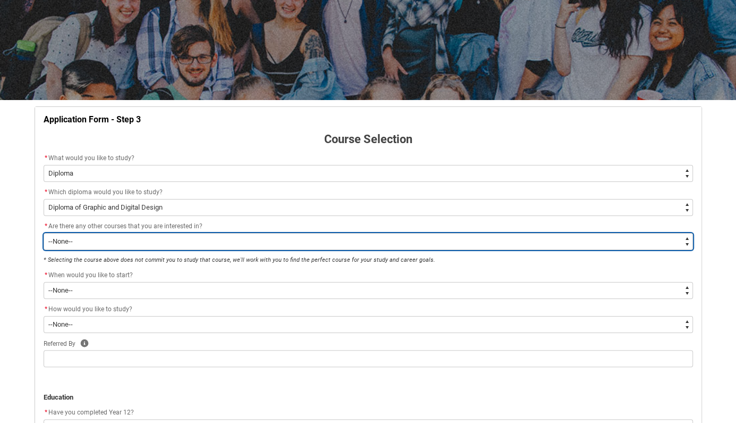
click at [44, 233] on select "--None-- Yes No" at bounding box center [369, 241] width 650 height 17
click option "Yes" at bounding box center [0, 0] width 0 height 0
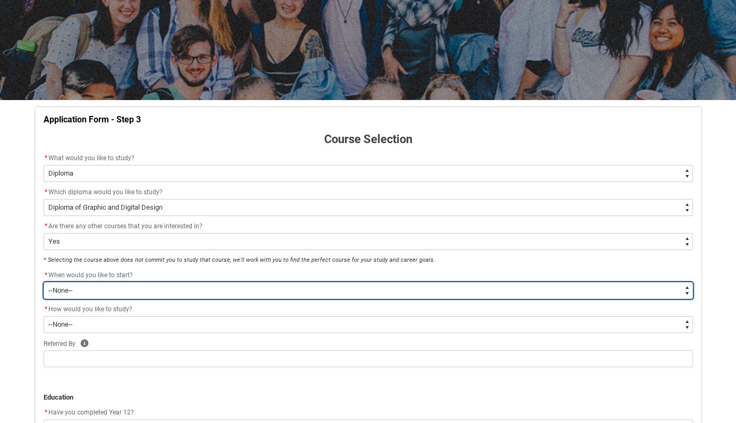
click at [44, 282] on select "--None-- Trimester 1 2026, starting [DATE] Trimester 3 2025, starting [DATE]" at bounding box center [369, 290] width 650 height 17
click option "Trimester 3 2025, starting [DATE]" at bounding box center [0, 0] width 0 height 0
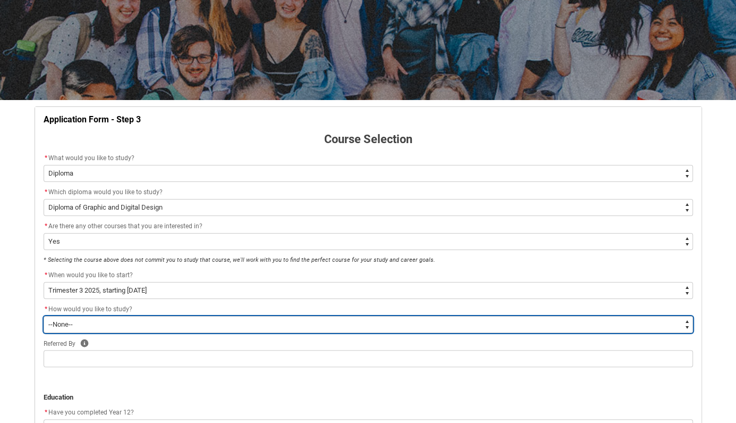
click at [44, 316] on select "--None-- On-campus Online" at bounding box center [369, 324] width 650 height 17
click option "Online" at bounding box center [0, 0] width 0 height 0
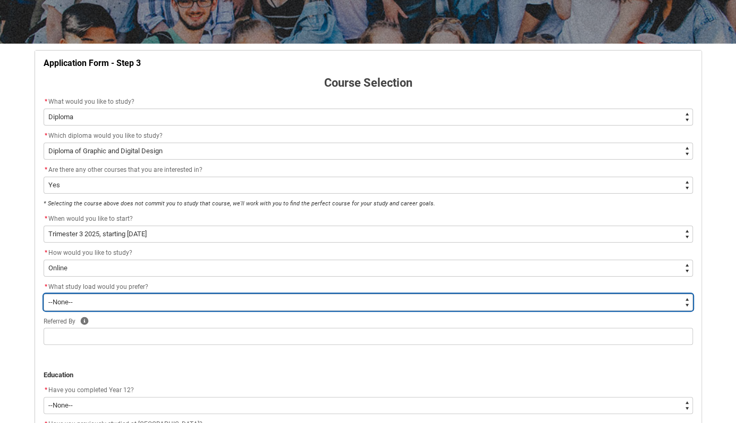
click at [44, 293] on select "--None-- Full-time Part-time" at bounding box center [369, 301] width 650 height 17
click option "Full-time" at bounding box center [0, 0] width 0 height 0
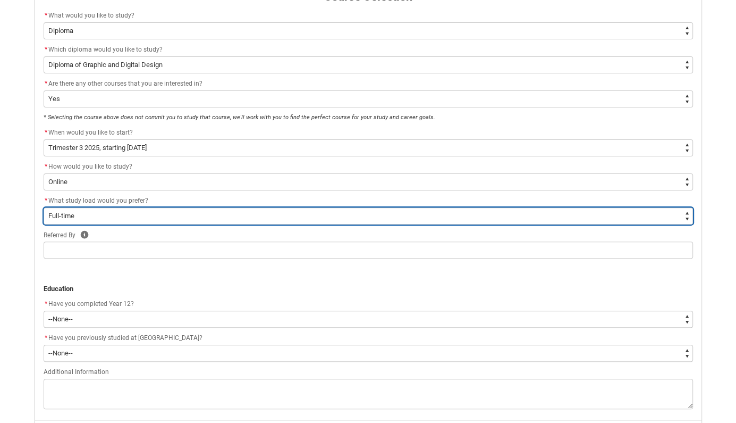
scroll to position [279, 0]
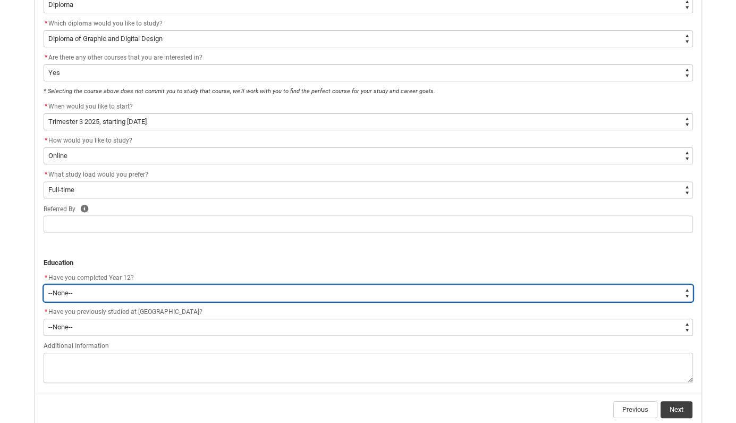
click at [44, 284] on select "--None-- Yes No Other" at bounding box center [369, 292] width 650 height 17
click option "Yes" at bounding box center [0, 0] width 0 height 0
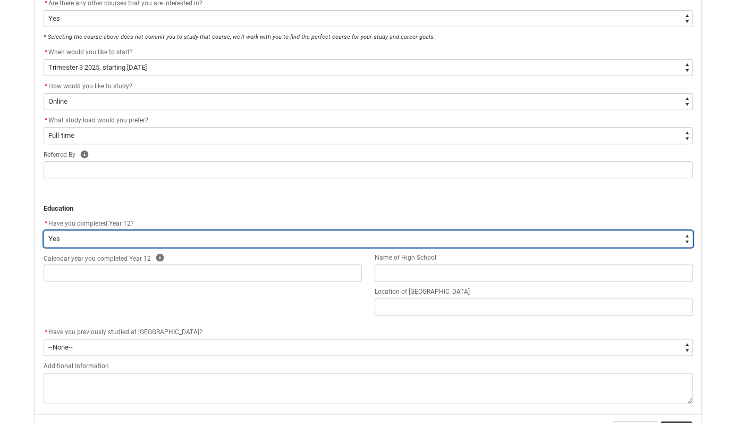
scroll to position [335, 0]
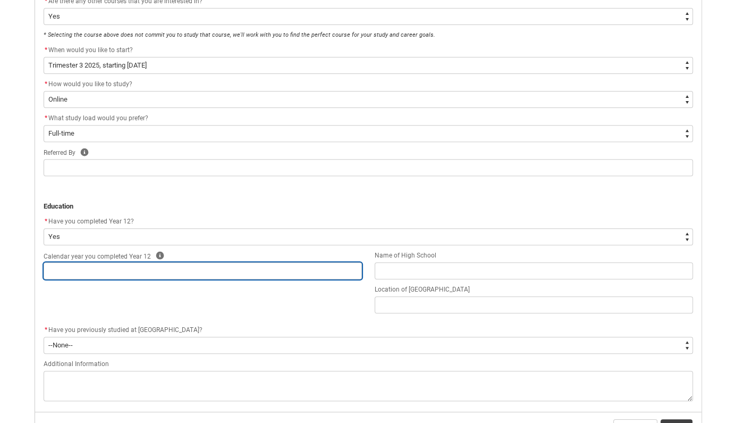
click at [162, 274] on input "REDU_Application_Form_for_Applicant flow" at bounding box center [203, 270] width 318 height 17
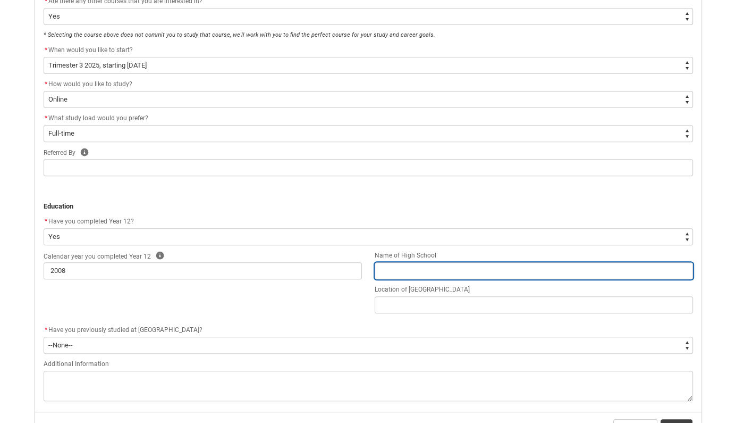
click at [404, 270] on input "REDU_Application_Form_for_Applicant flow" at bounding box center [534, 270] width 318 height 17
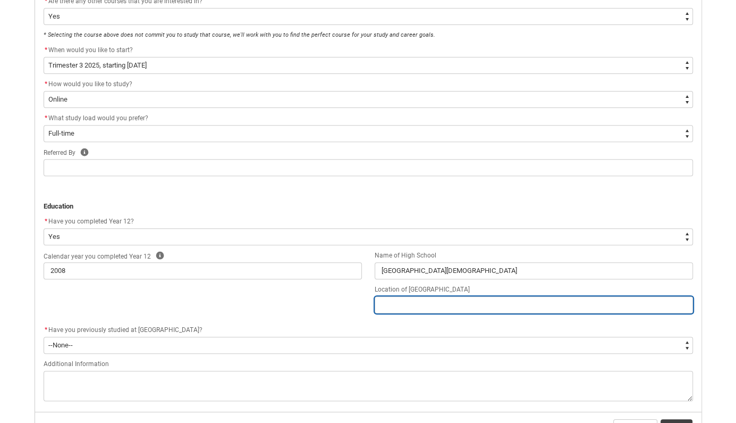
click at [391, 303] on input "REDU_Application_Form_for_Applicant flow" at bounding box center [534, 304] width 318 height 17
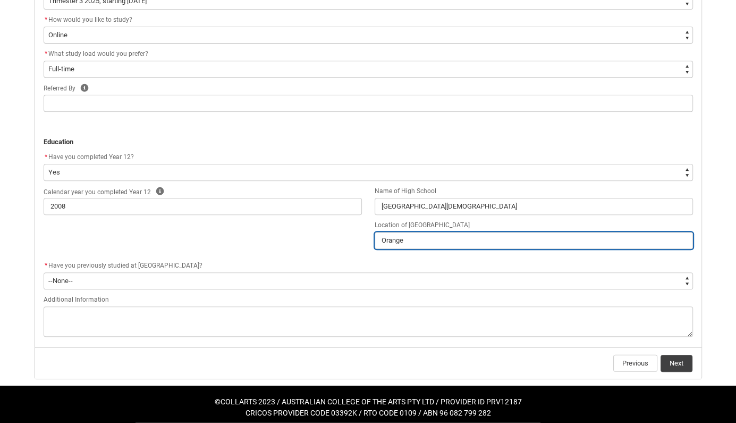
scroll to position [404, 0]
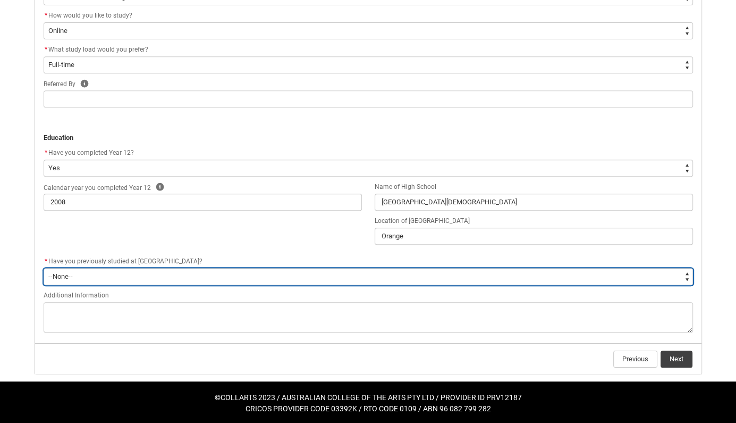
click at [44, 268] on select "--None-- Yes No" at bounding box center [369, 276] width 650 height 17
click option "No" at bounding box center [0, 0] width 0 height 0
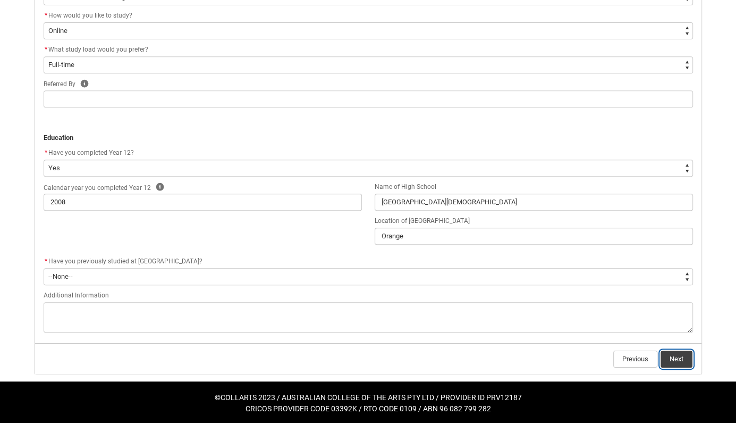
click at [675, 360] on button "Next" at bounding box center [677, 358] width 32 height 17
